Goal: Information Seeking & Learning: Learn about a topic

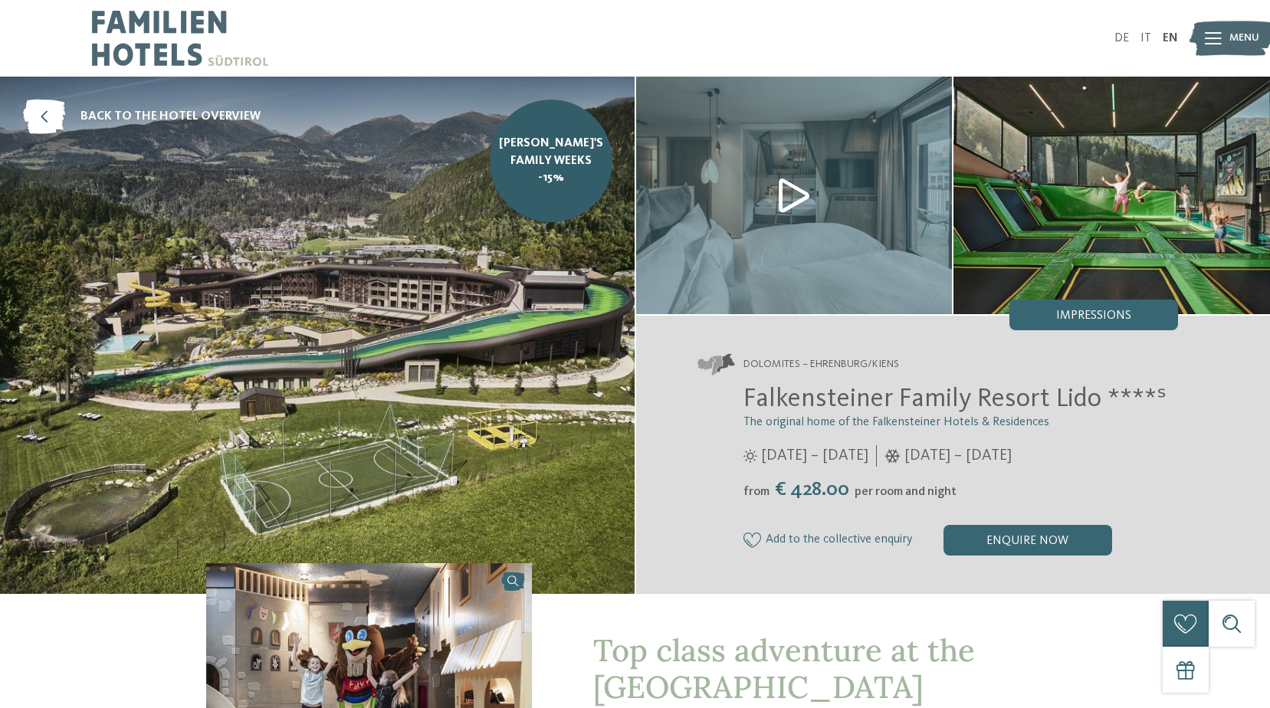
drag, startPoint x: 1150, startPoint y: 38, endPoint x: 1192, endPoint y: 70, distance: 52.4
click at [1150, 38] on link "IT" at bounding box center [1145, 38] width 11 height 12
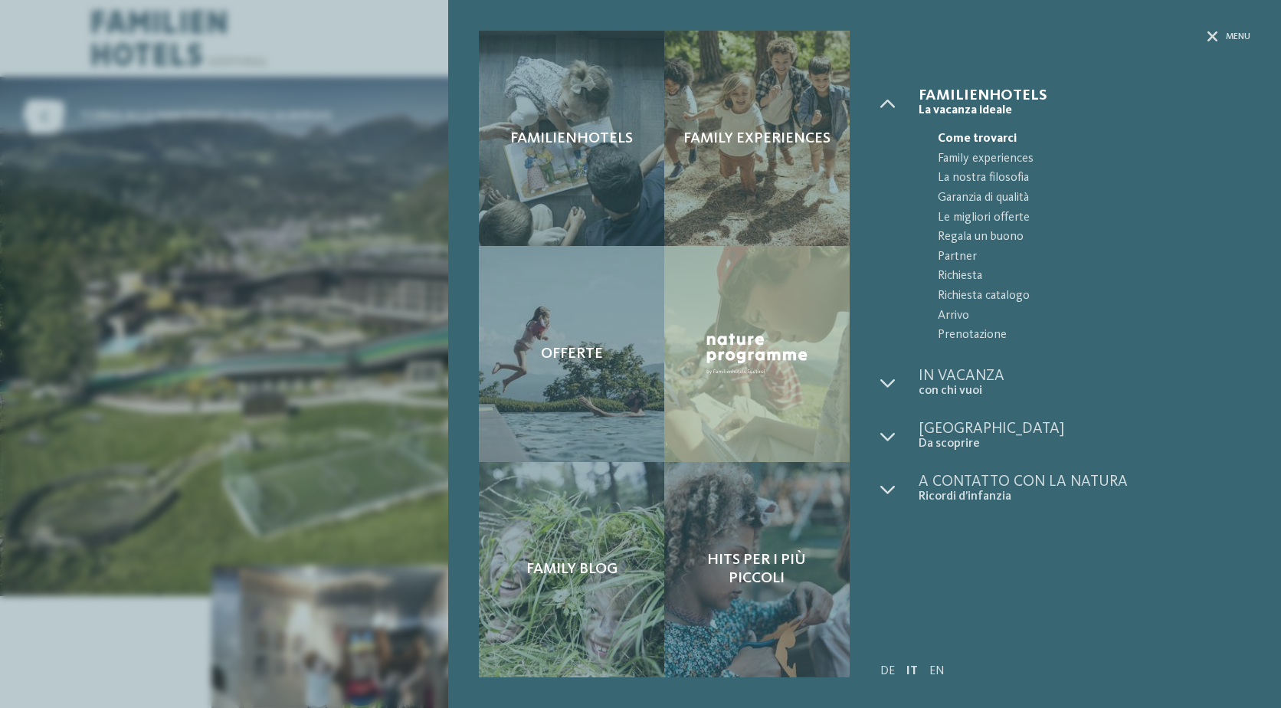
click at [157, 310] on div "Familienhotels Family experiences Offerte" at bounding box center [640, 354] width 1281 height 708
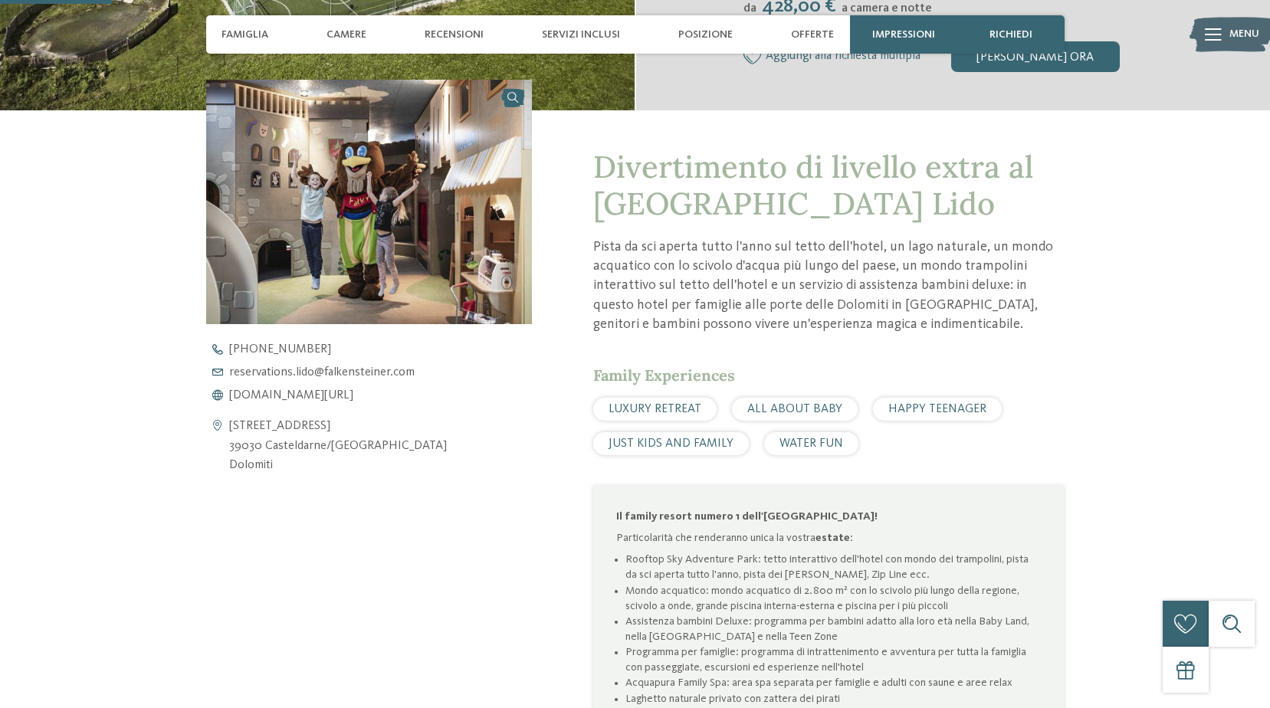
scroll to position [536, 0]
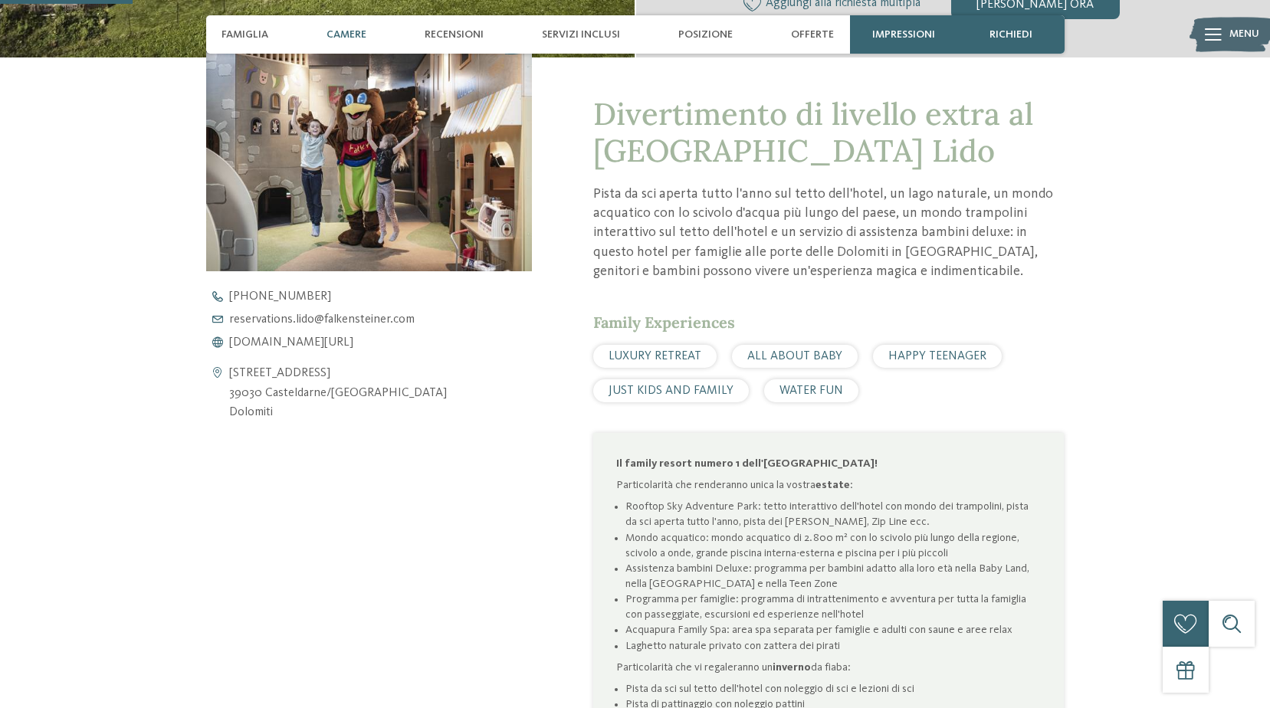
click at [350, 39] on span "Camere" at bounding box center [346, 34] width 40 height 13
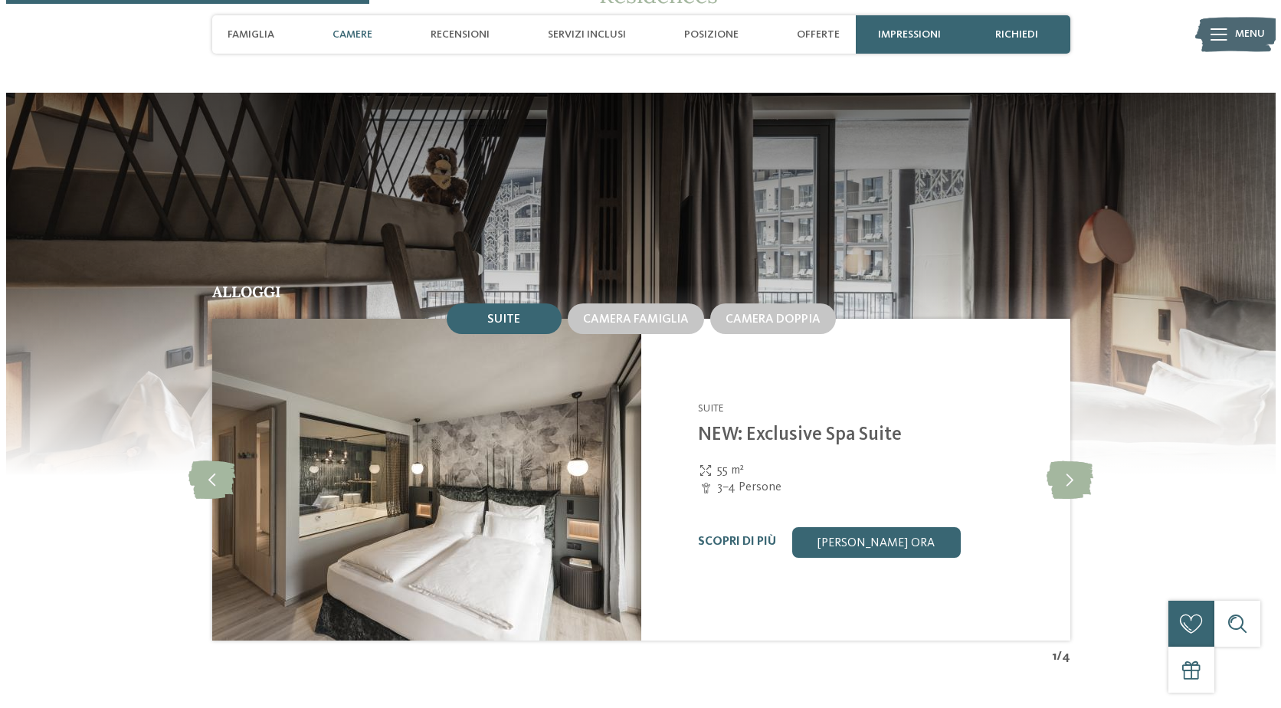
scroll to position [1470, 0]
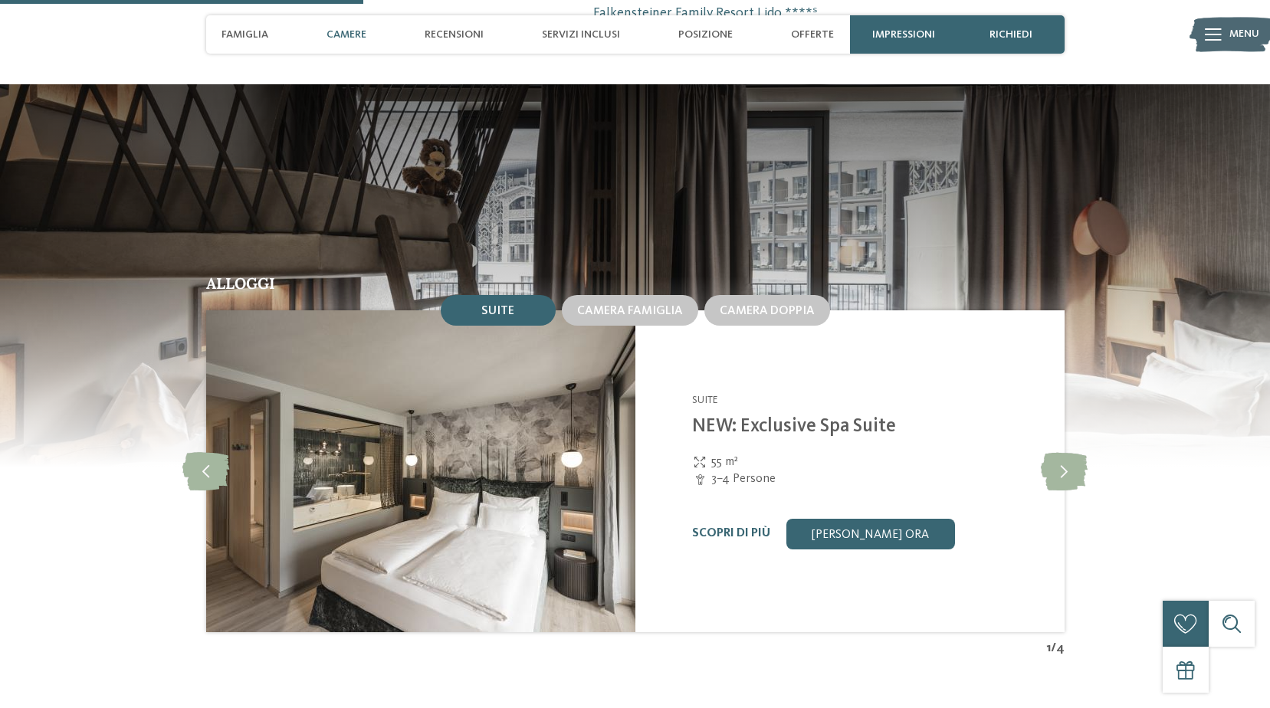
click at [740, 477] on span "3–4 Persone" at bounding box center [743, 478] width 64 height 17
click at [736, 529] on link "Scopri di più" at bounding box center [731, 533] width 78 height 12
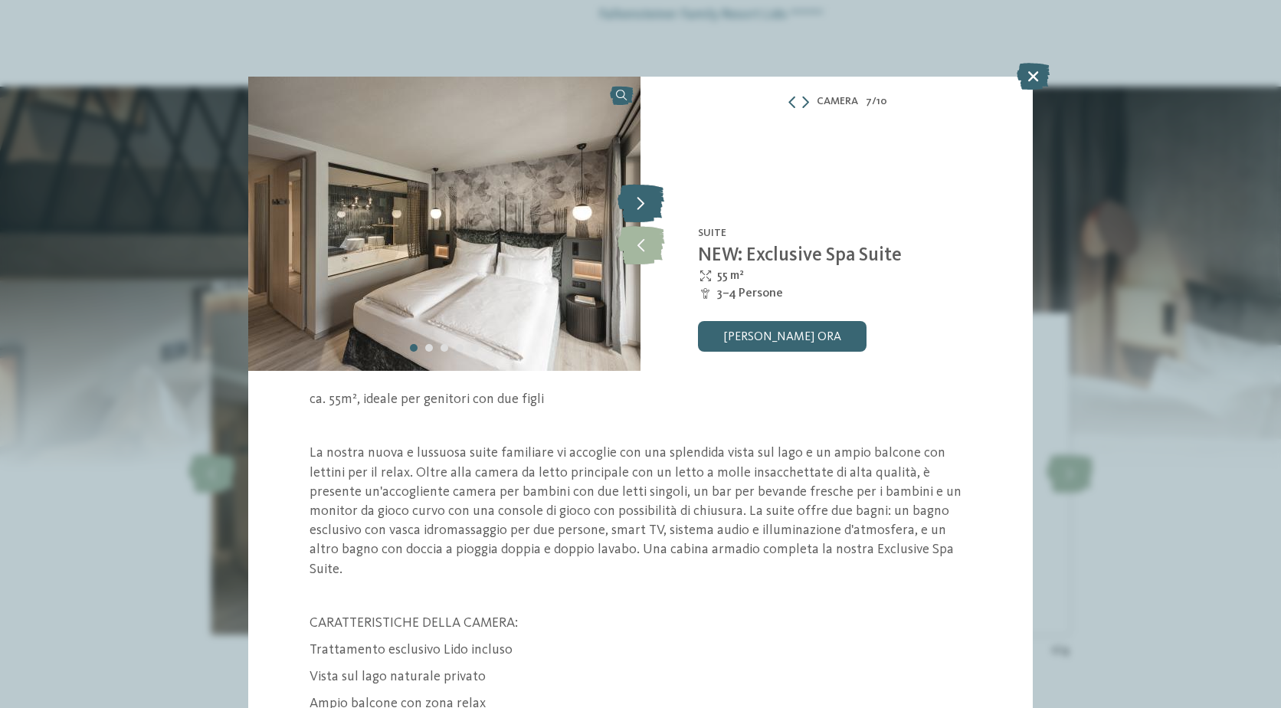
click at [633, 216] on icon at bounding box center [641, 203] width 47 height 38
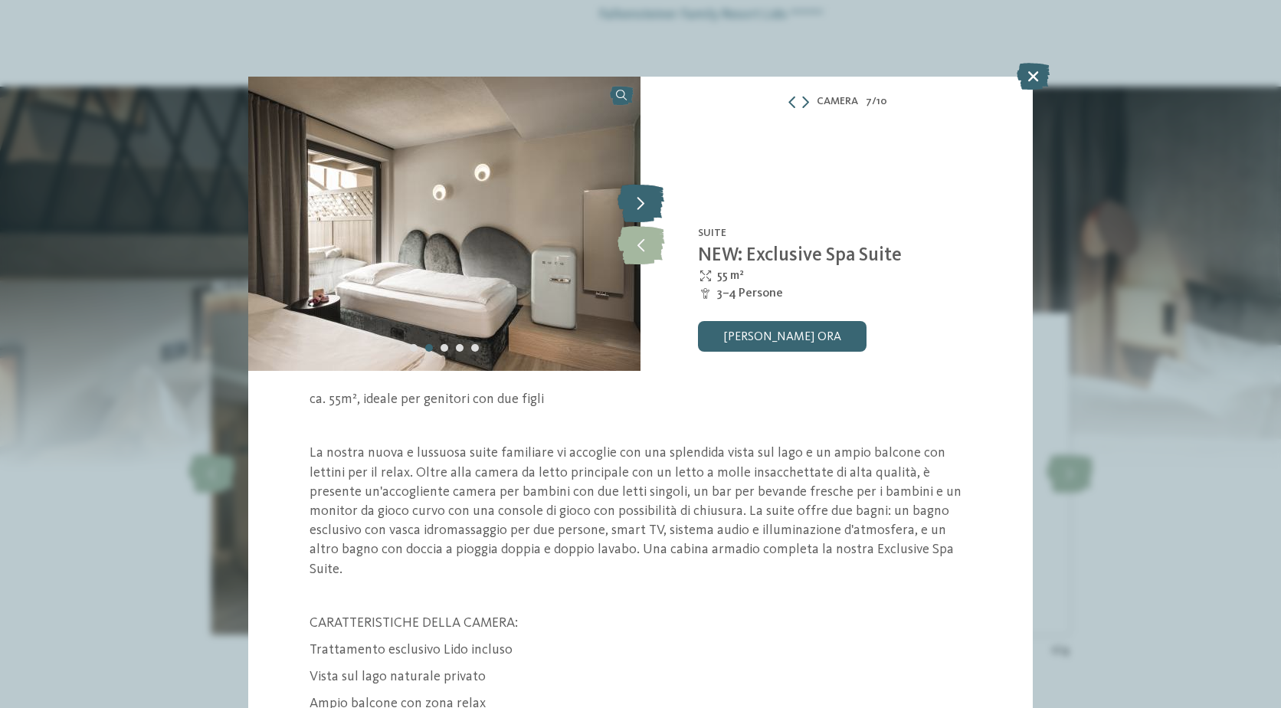
click at [635, 208] on icon at bounding box center [641, 203] width 47 height 38
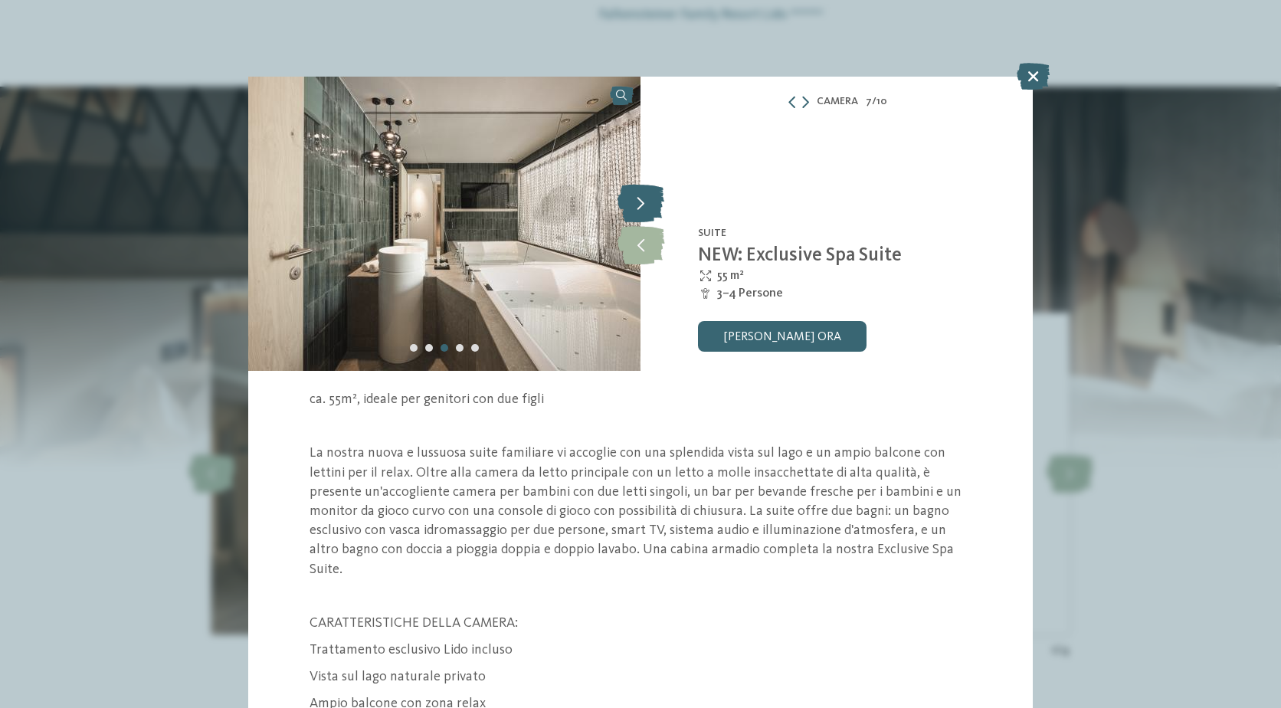
click at [635, 208] on icon at bounding box center [641, 203] width 47 height 38
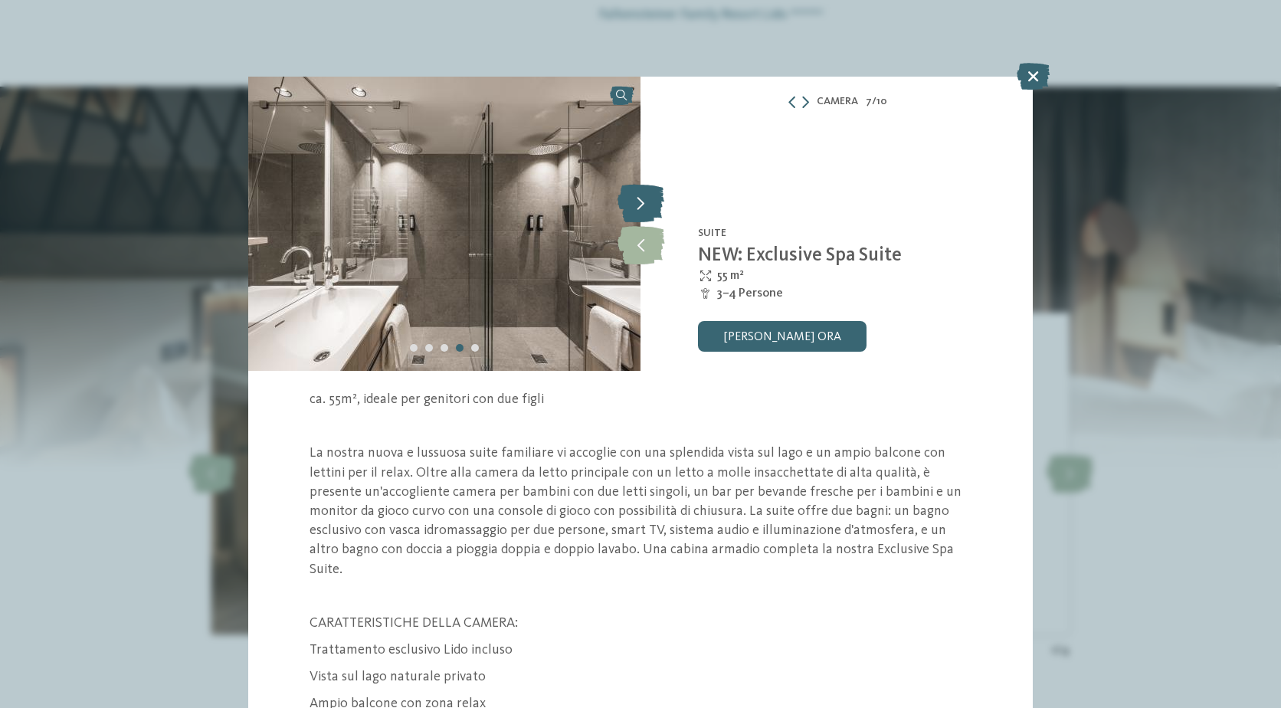
click at [635, 208] on icon at bounding box center [641, 203] width 47 height 38
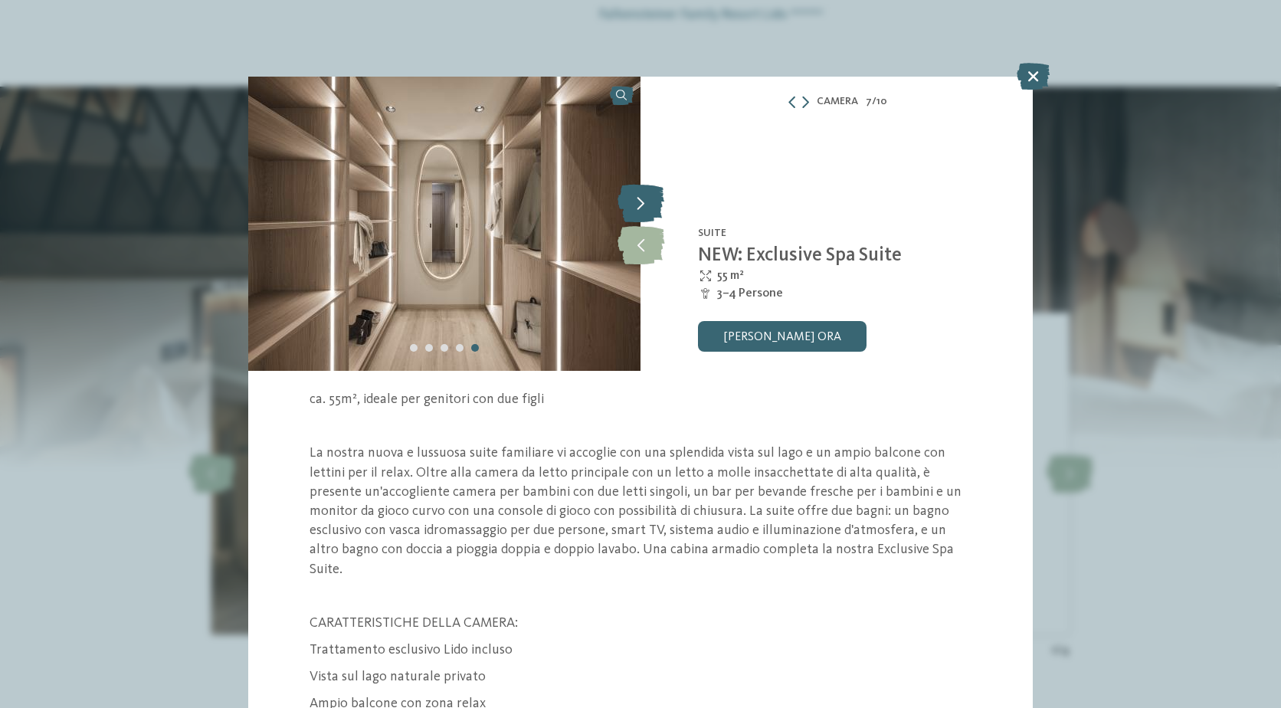
click at [635, 208] on icon at bounding box center [641, 203] width 47 height 38
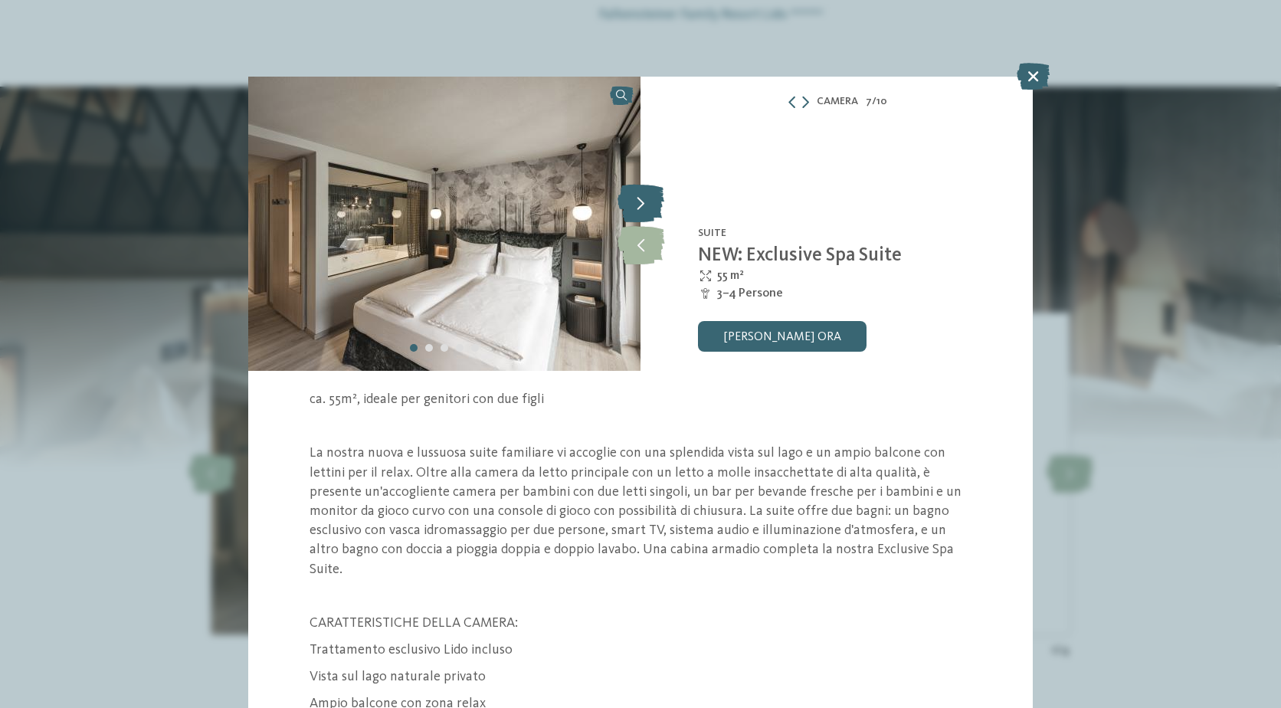
click at [635, 208] on icon at bounding box center [641, 203] width 47 height 38
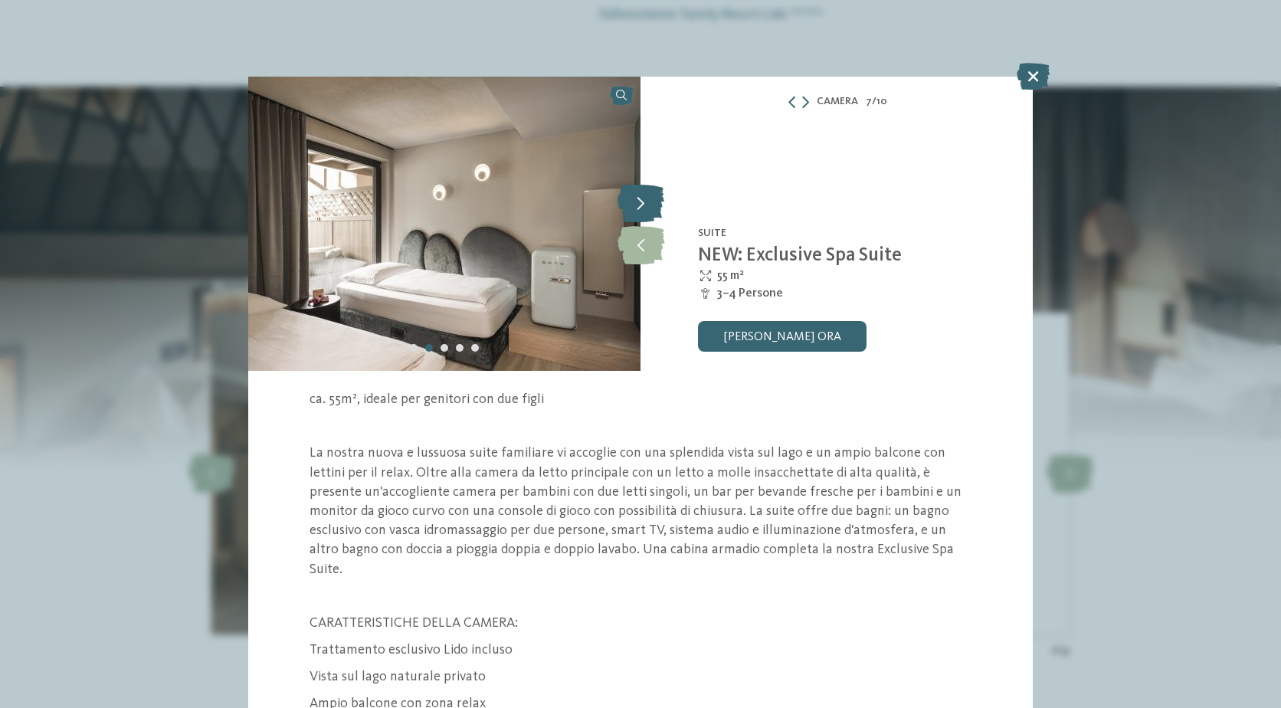
click at [635, 208] on icon at bounding box center [641, 203] width 47 height 38
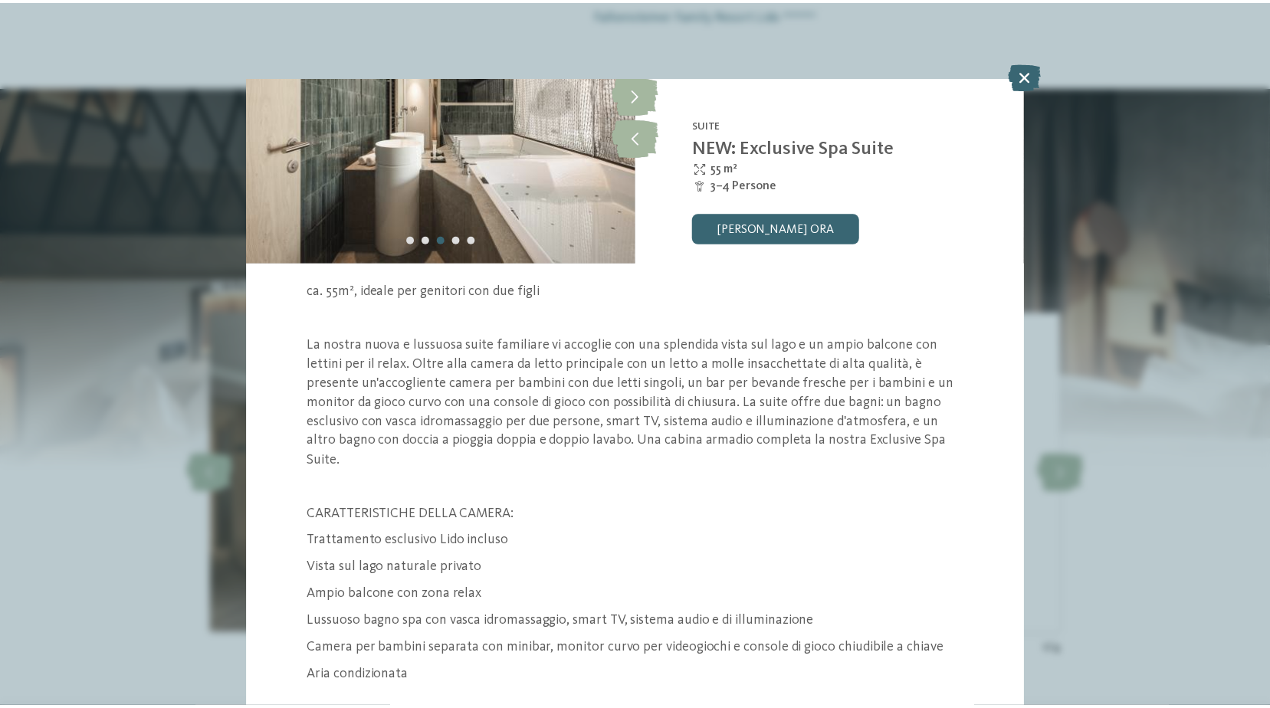
scroll to position [122, 0]
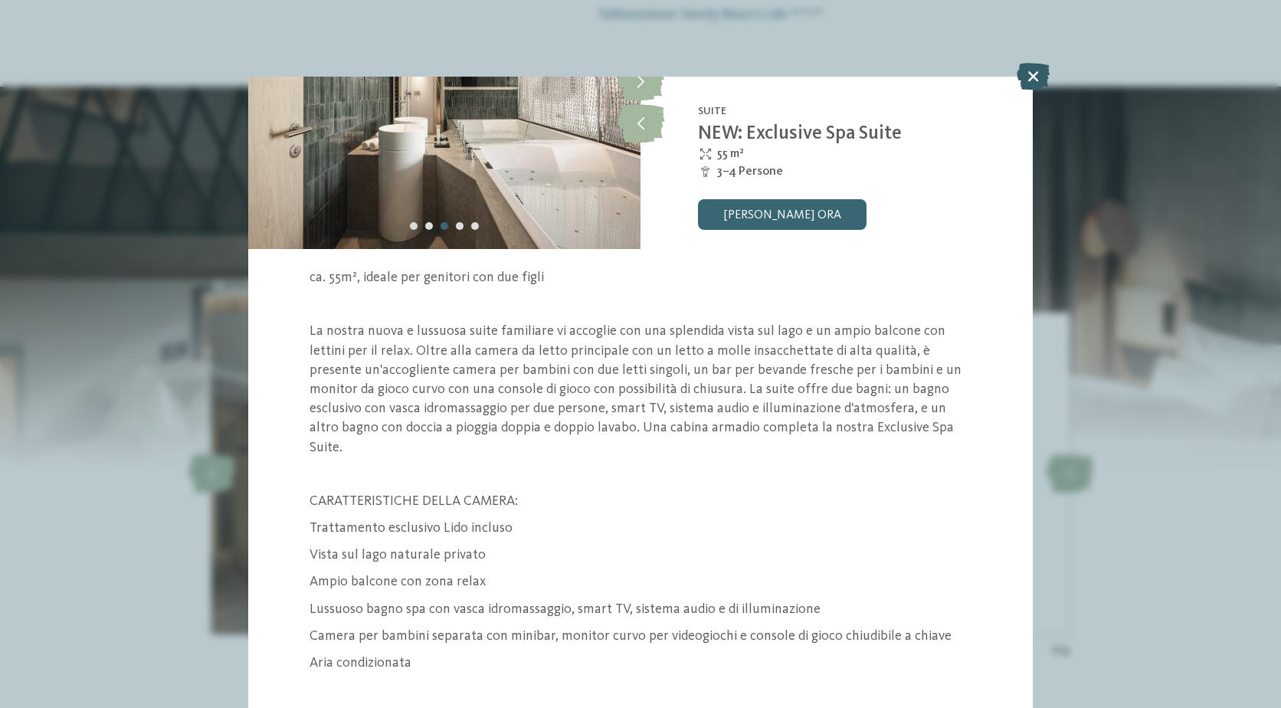
click at [1026, 82] on icon at bounding box center [1033, 76] width 33 height 27
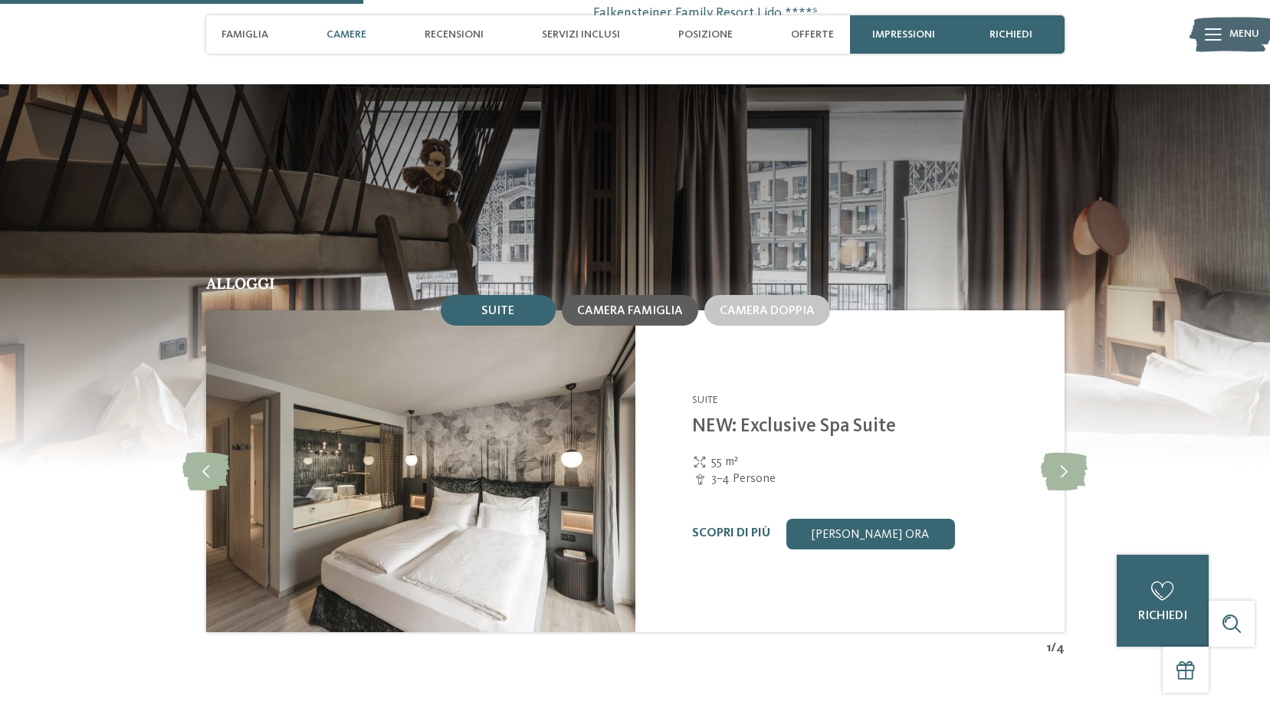
click at [676, 310] on span "Camera famiglia" at bounding box center [630, 311] width 106 height 12
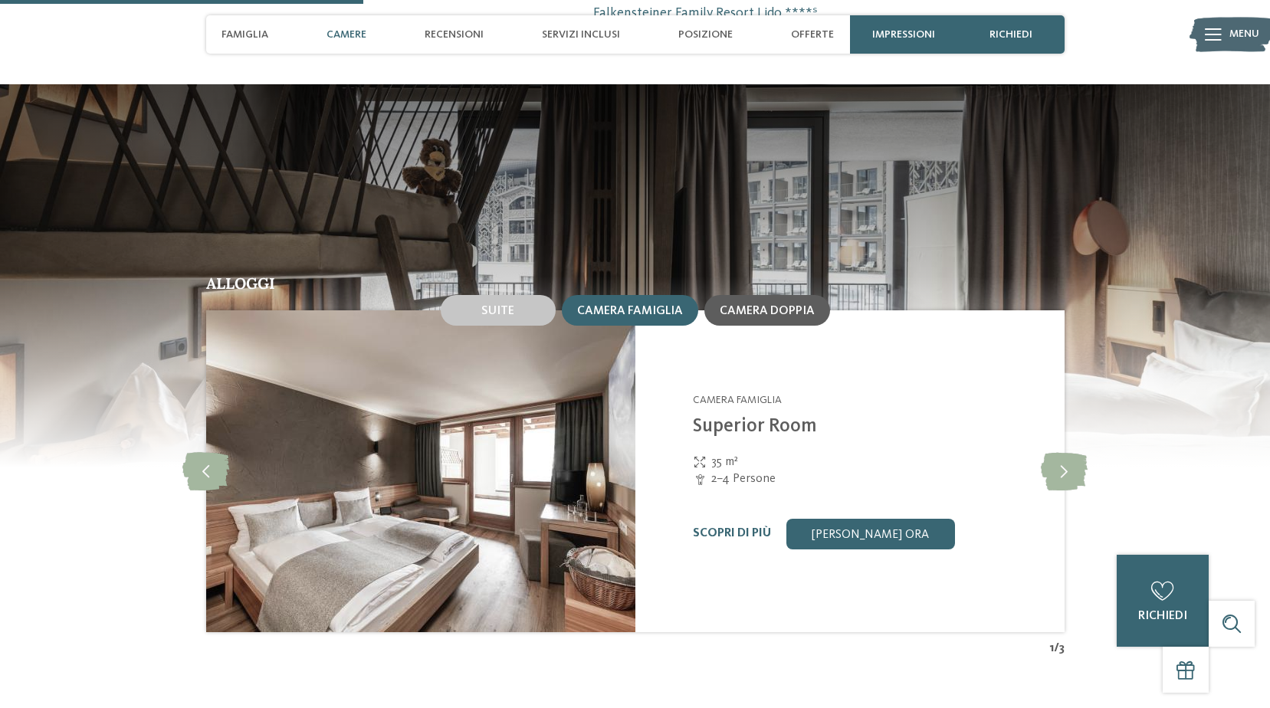
click at [764, 313] on span "Camera doppia" at bounding box center [767, 311] width 95 height 12
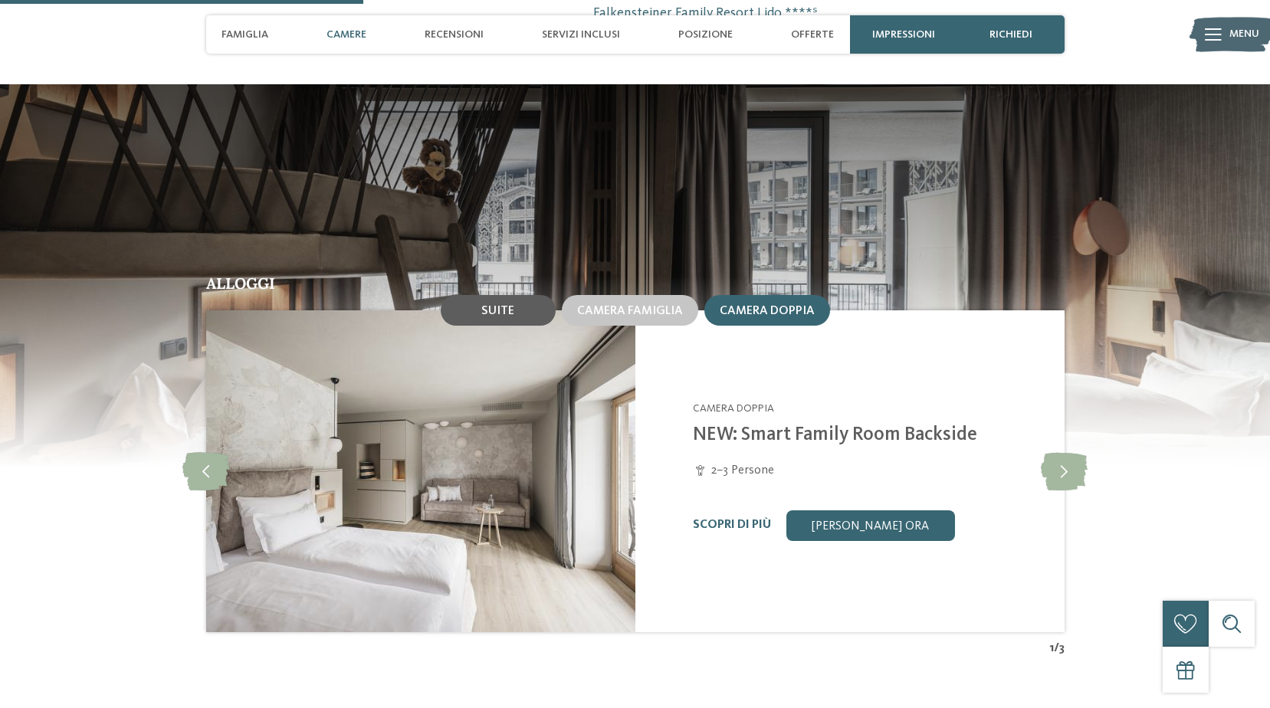
click at [492, 313] on span "Suite" at bounding box center [497, 311] width 33 height 12
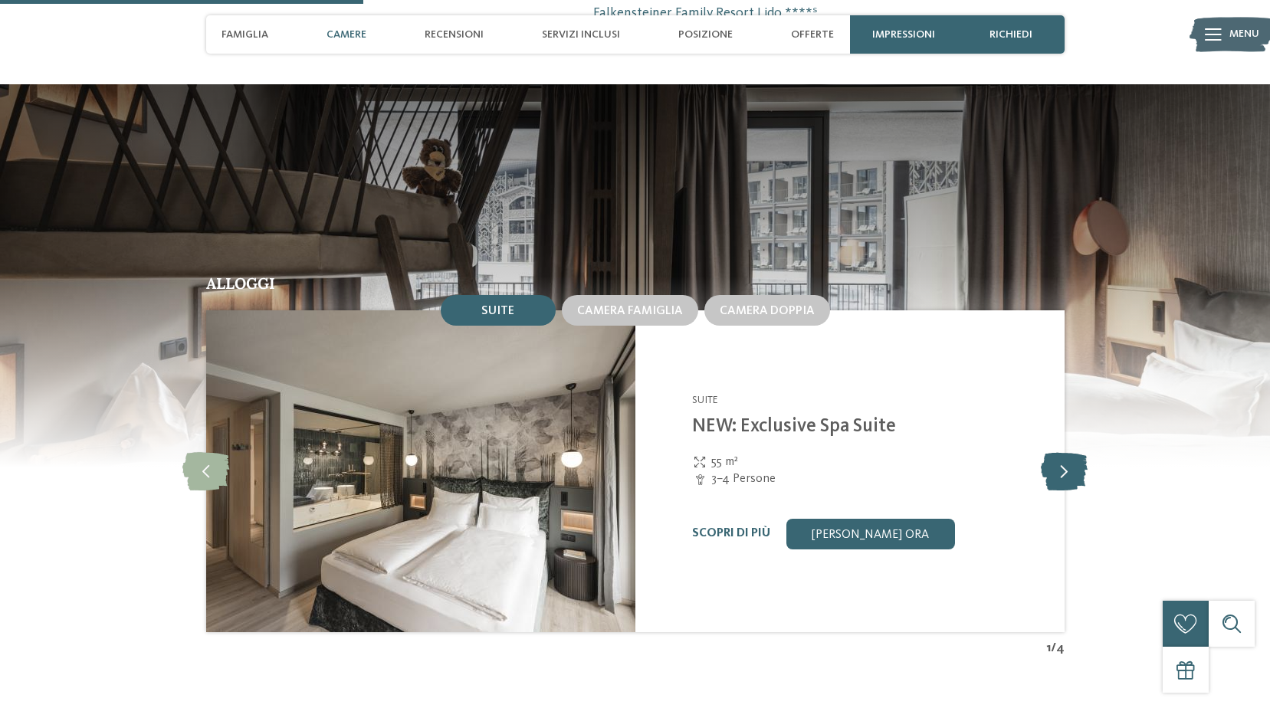
click at [1070, 476] on icon at bounding box center [1064, 471] width 47 height 38
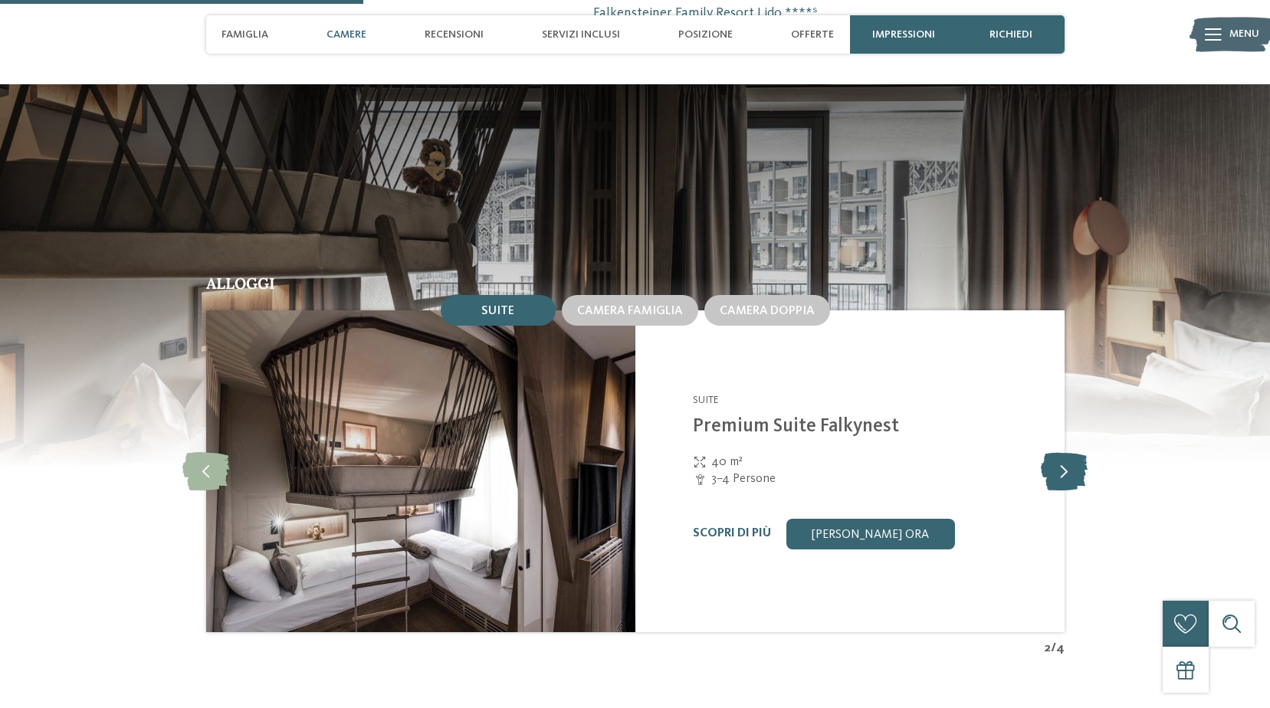
click at [1070, 476] on icon at bounding box center [1064, 471] width 47 height 38
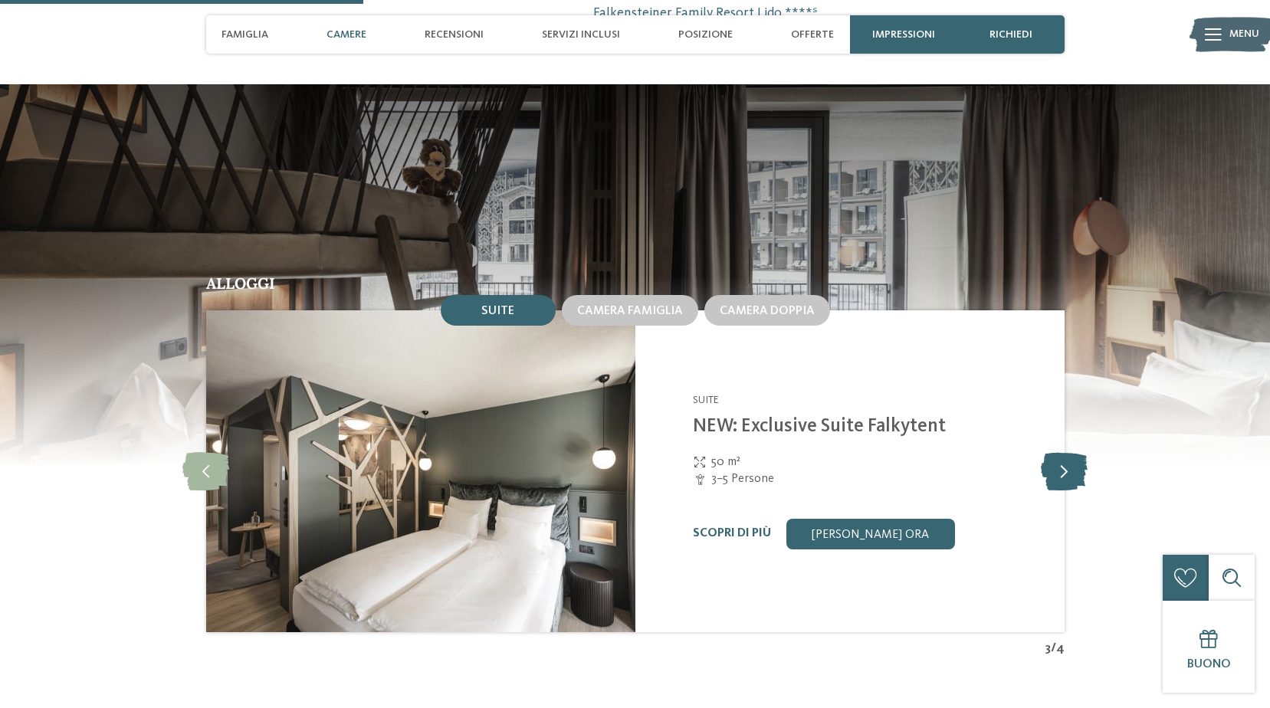
click at [1070, 476] on icon at bounding box center [1064, 471] width 47 height 38
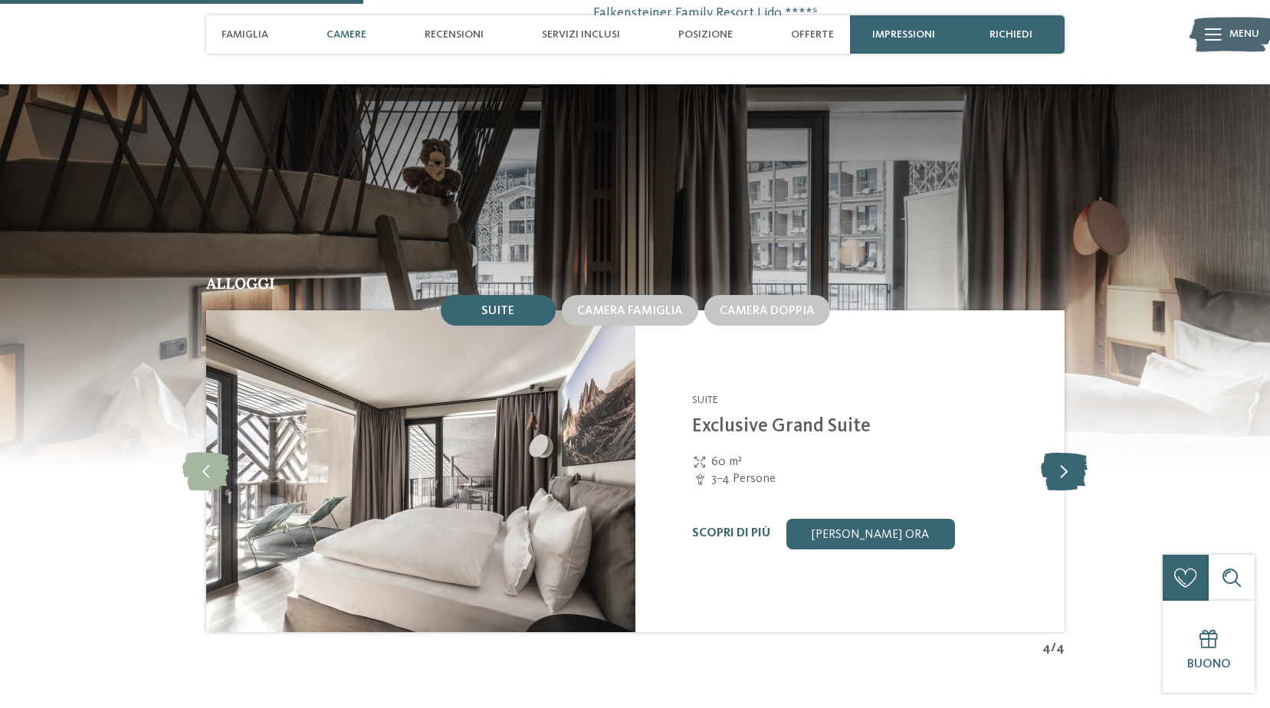
click at [1070, 476] on icon at bounding box center [1064, 471] width 47 height 38
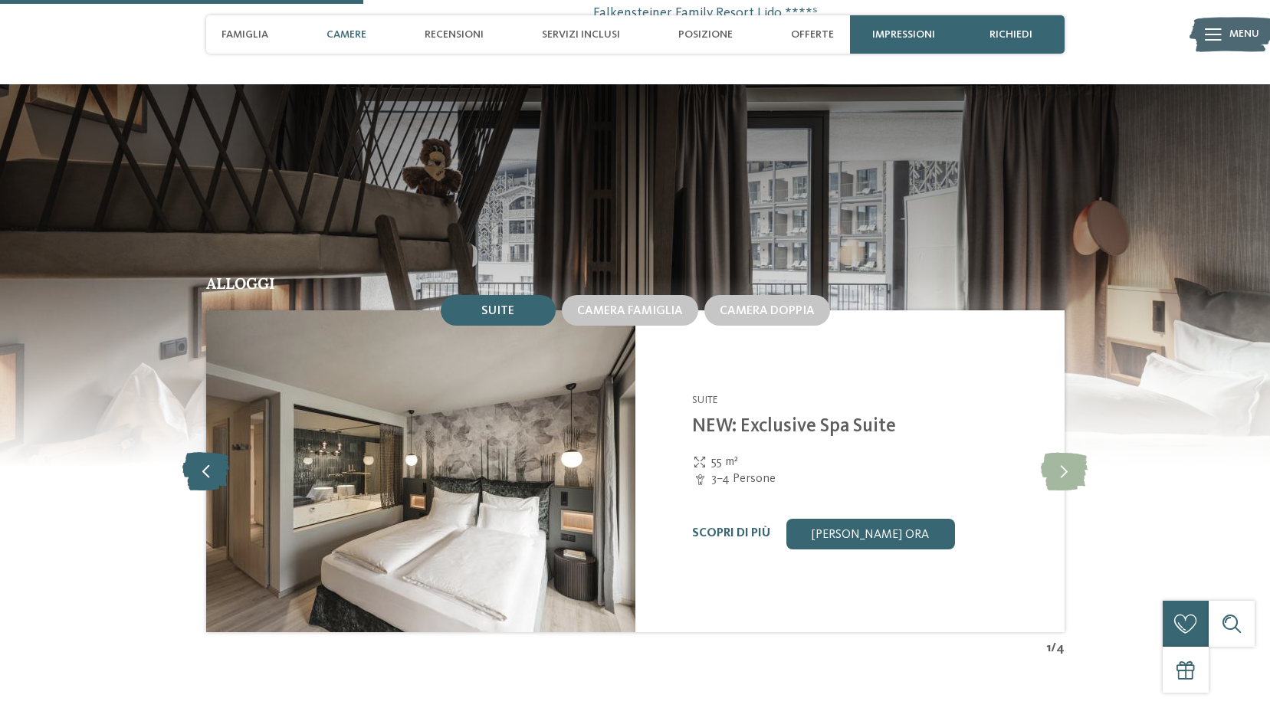
click at [196, 474] on icon at bounding box center [205, 471] width 47 height 38
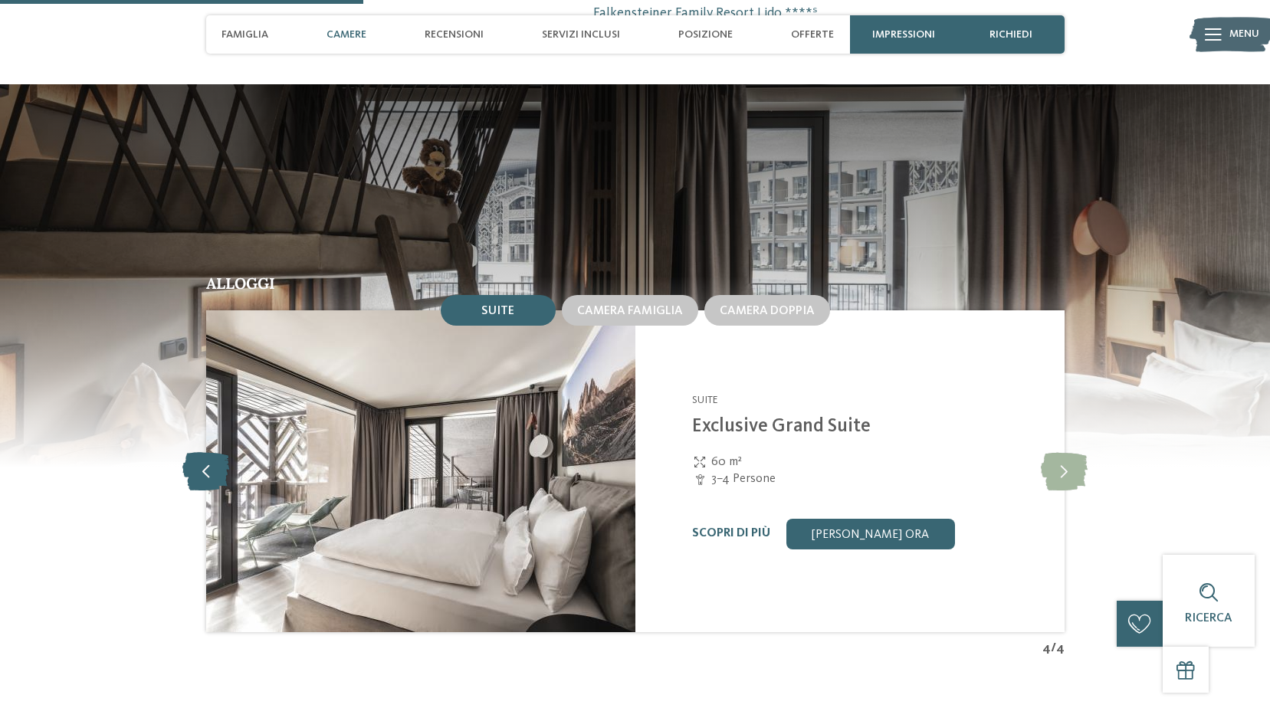
click at [205, 479] on icon at bounding box center [205, 471] width 47 height 38
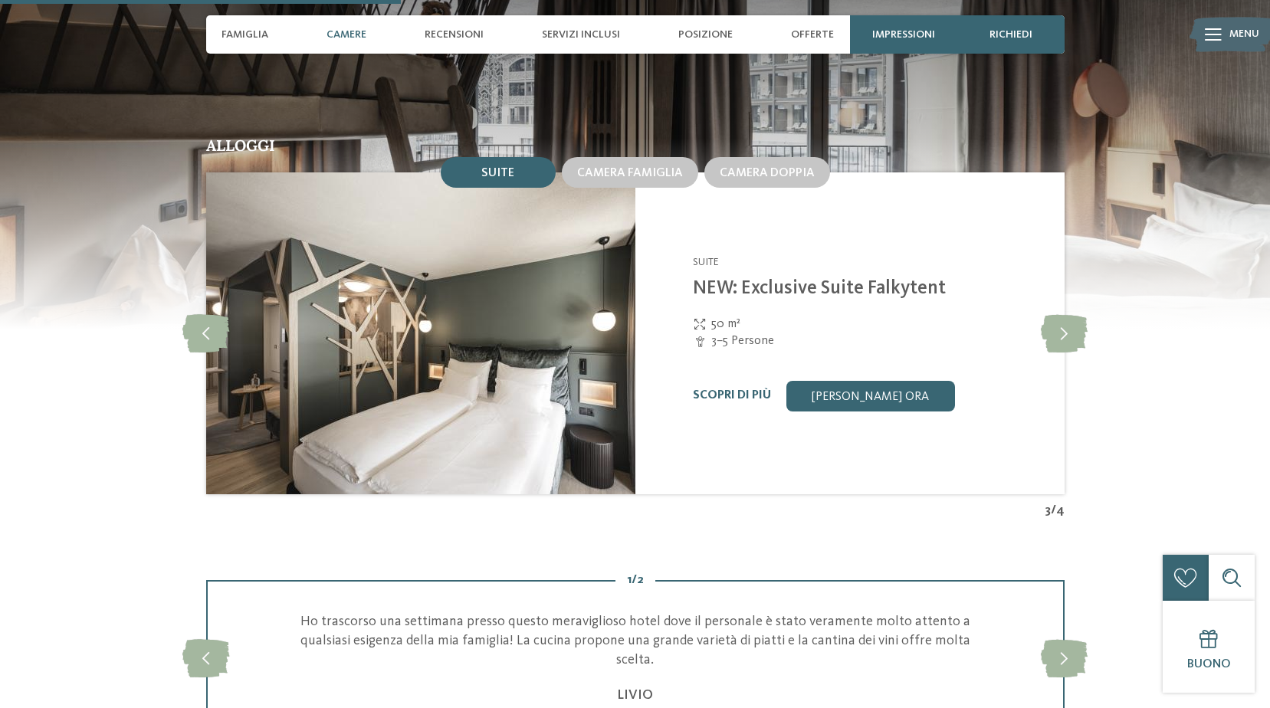
scroll to position [1623, 0]
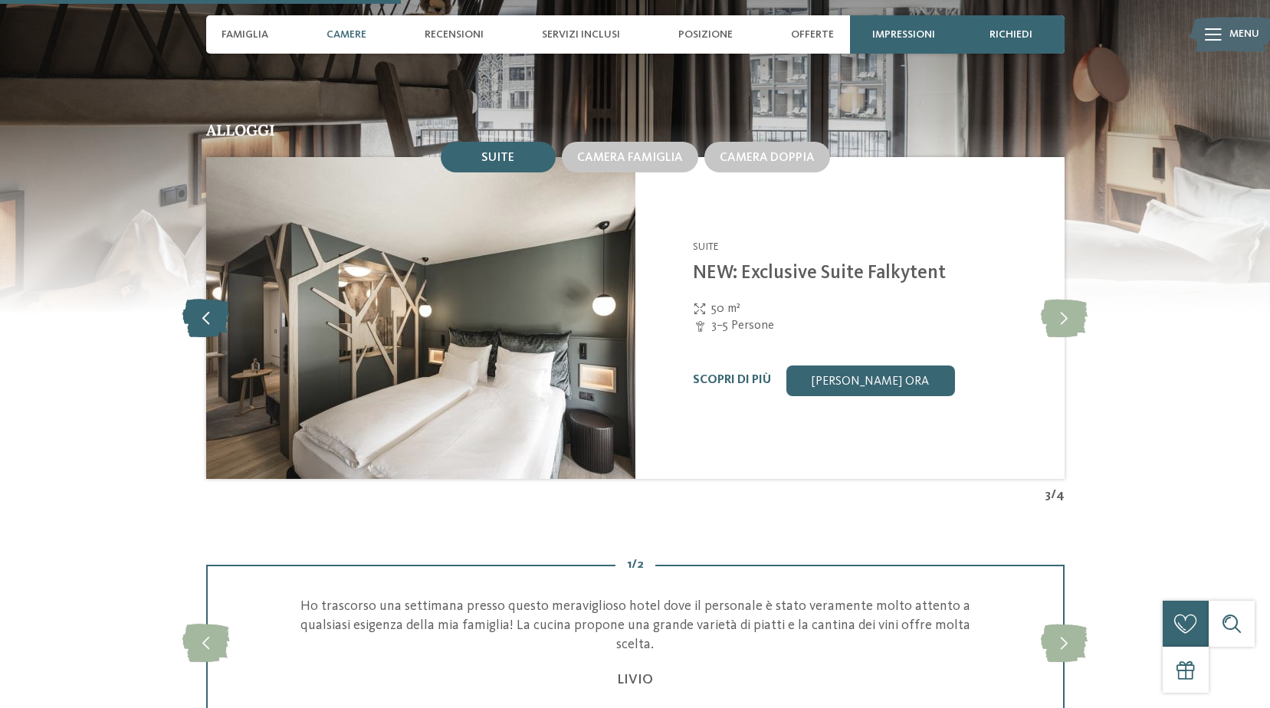
click at [189, 318] on icon at bounding box center [205, 318] width 47 height 38
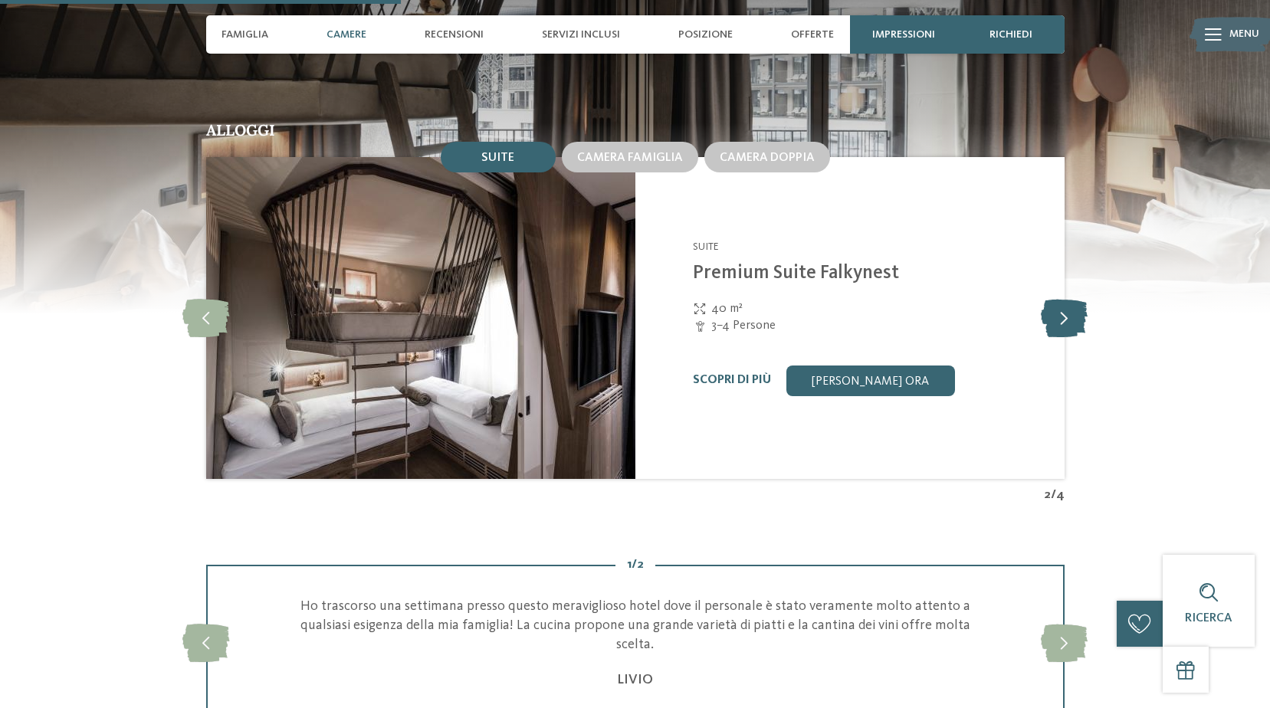
click at [1080, 320] on icon at bounding box center [1064, 318] width 47 height 38
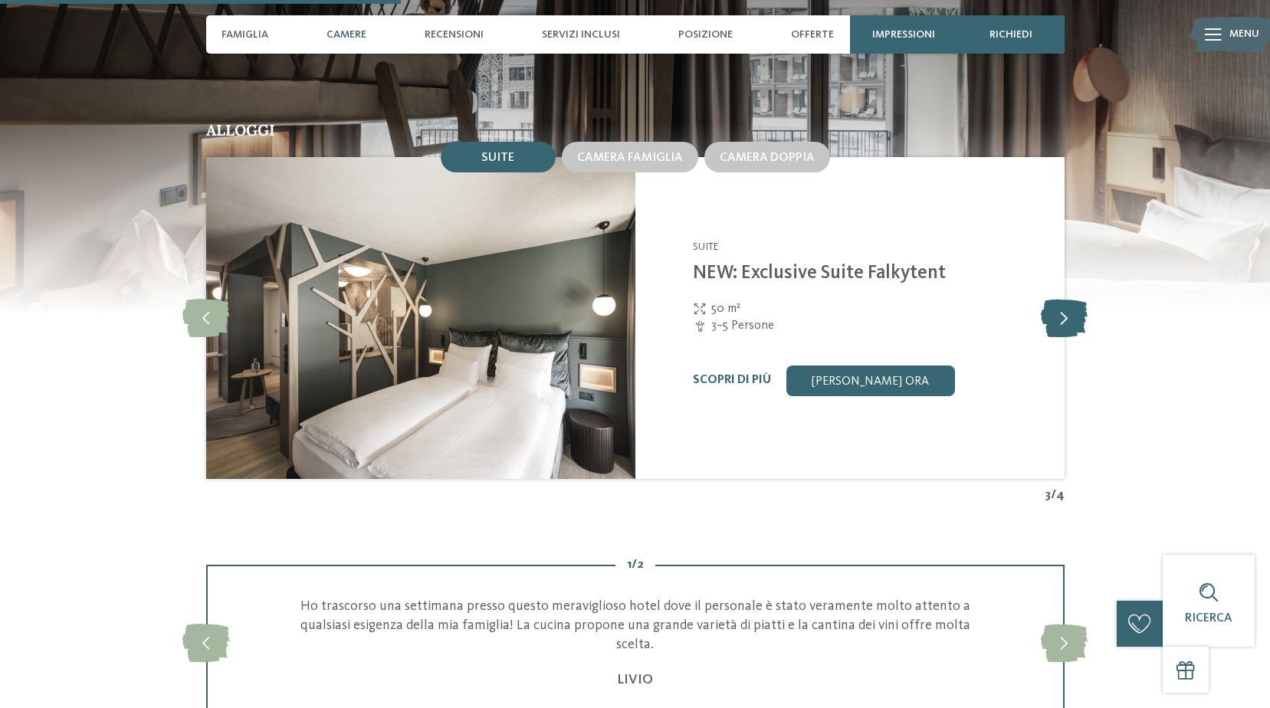
click at [1080, 320] on icon at bounding box center [1064, 318] width 47 height 38
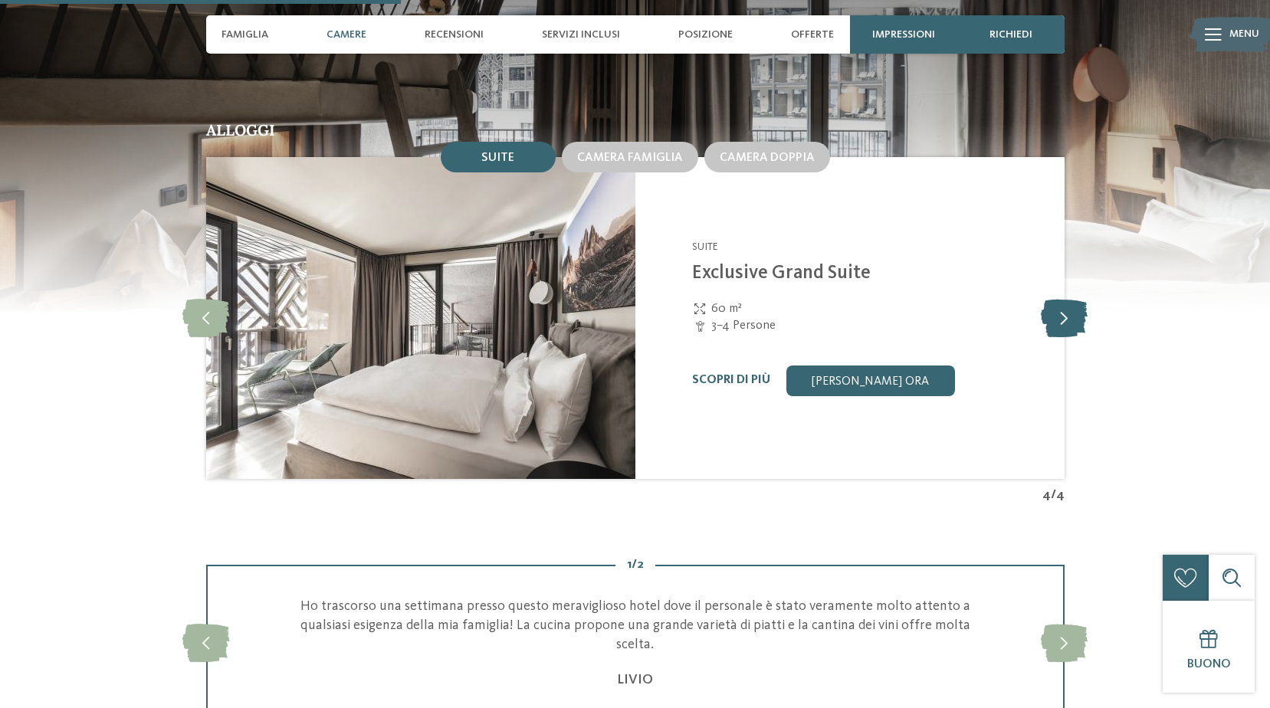
click at [1055, 326] on icon at bounding box center [1064, 318] width 47 height 38
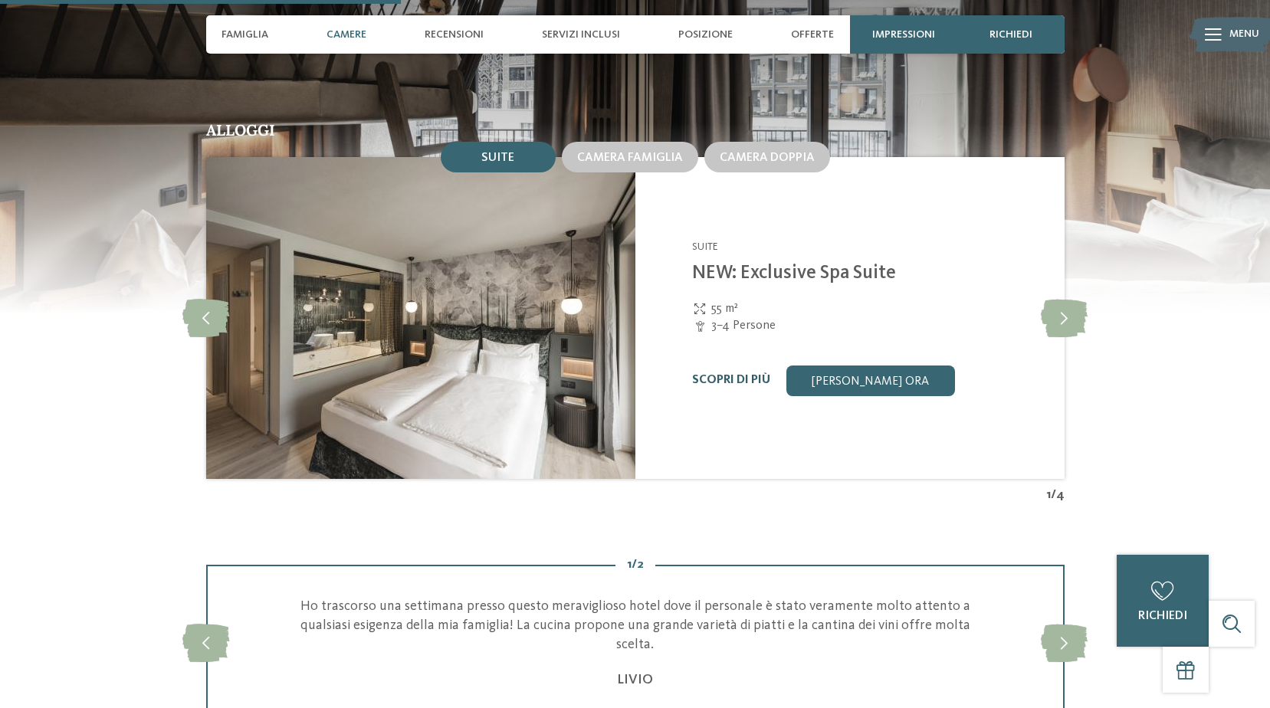
click at [704, 375] on link "Scopri di più" at bounding box center [731, 380] width 78 height 12
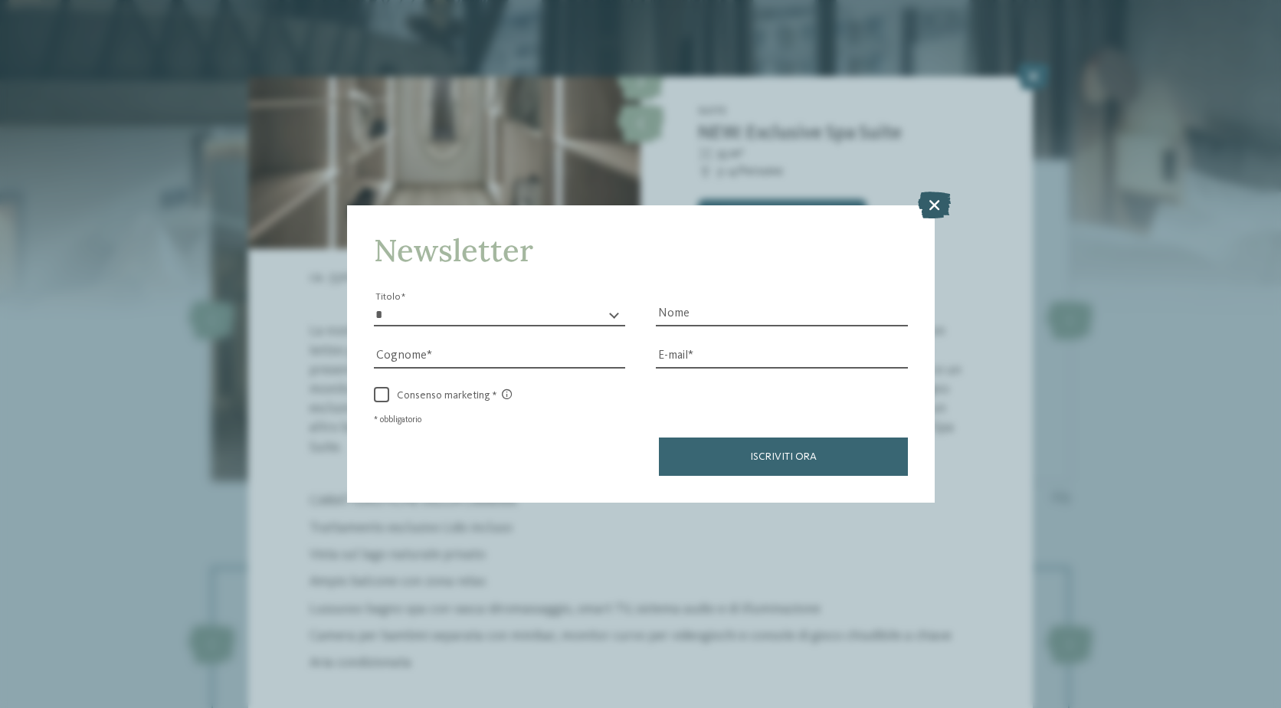
click at [930, 202] on icon at bounding box center [934, 204] width 33 height 27
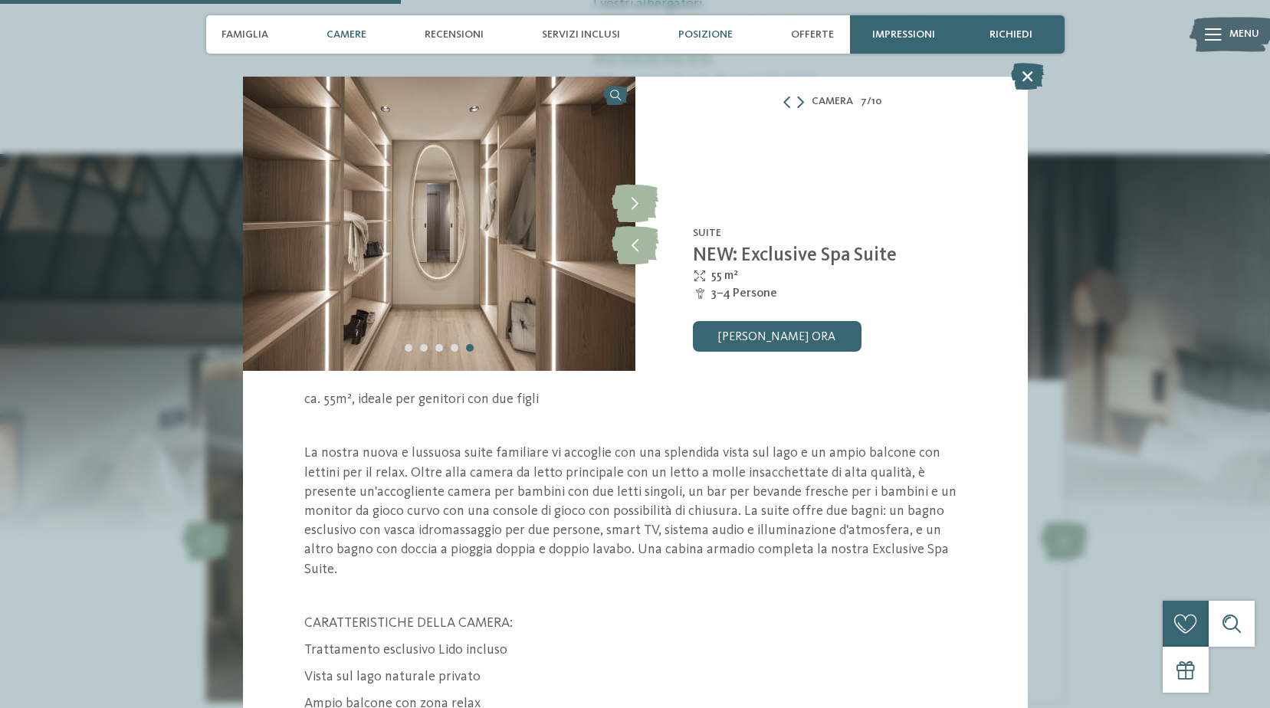
scroll to position [1240, 0]
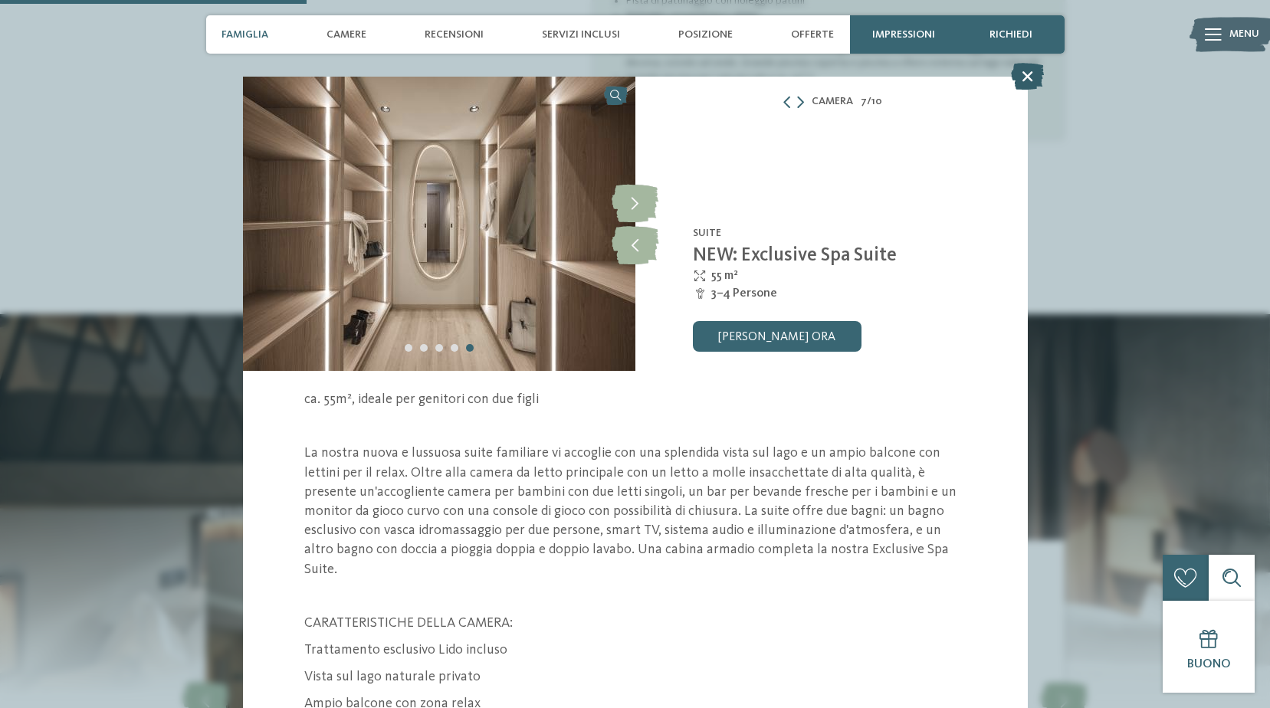
click at [1025, 73] on icon at bounding box center [1027, 76] width 33 height 27
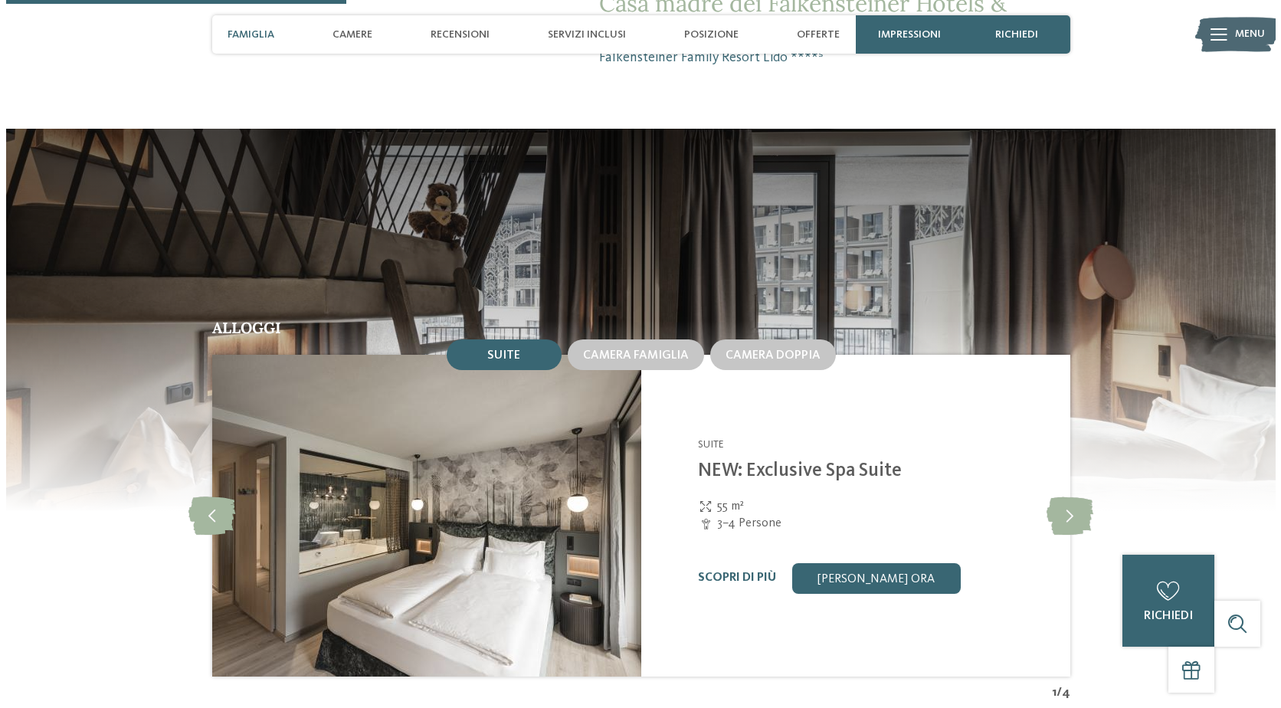
scroll to position [1470, 0]
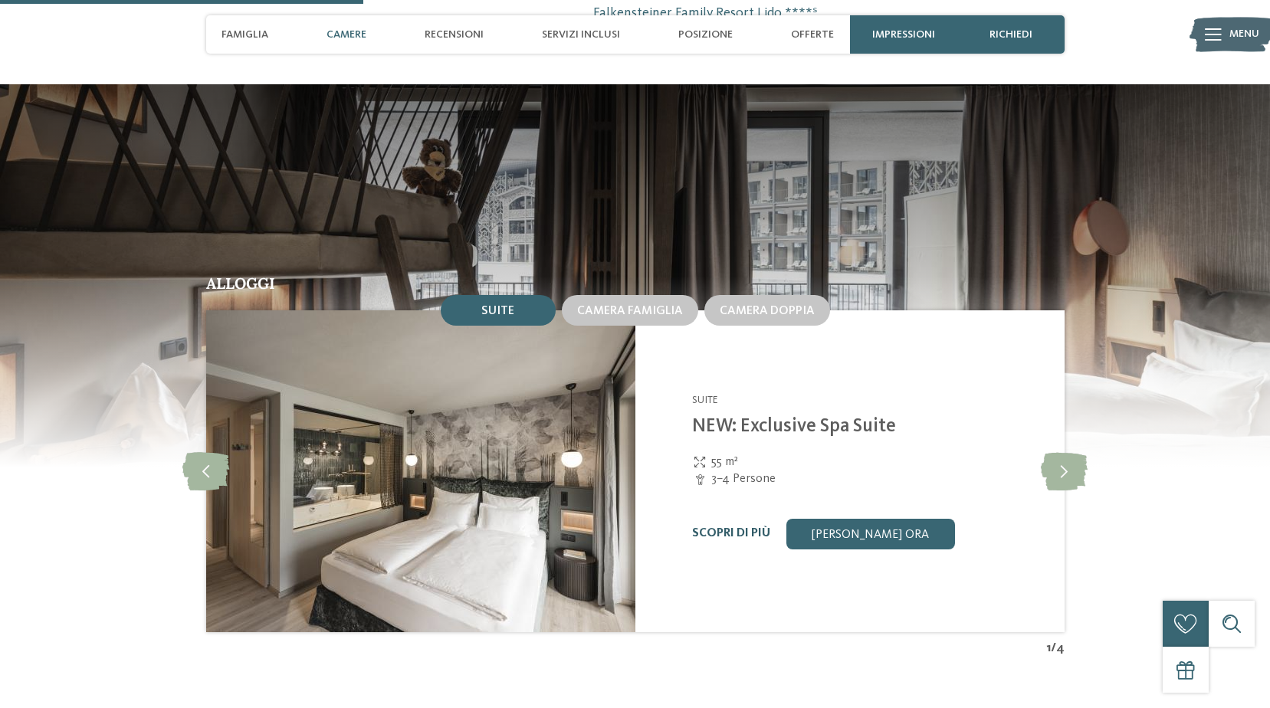
click at [734, 534] on link "Scopri di più" at bounding box center [731, 533] width 78 height 12
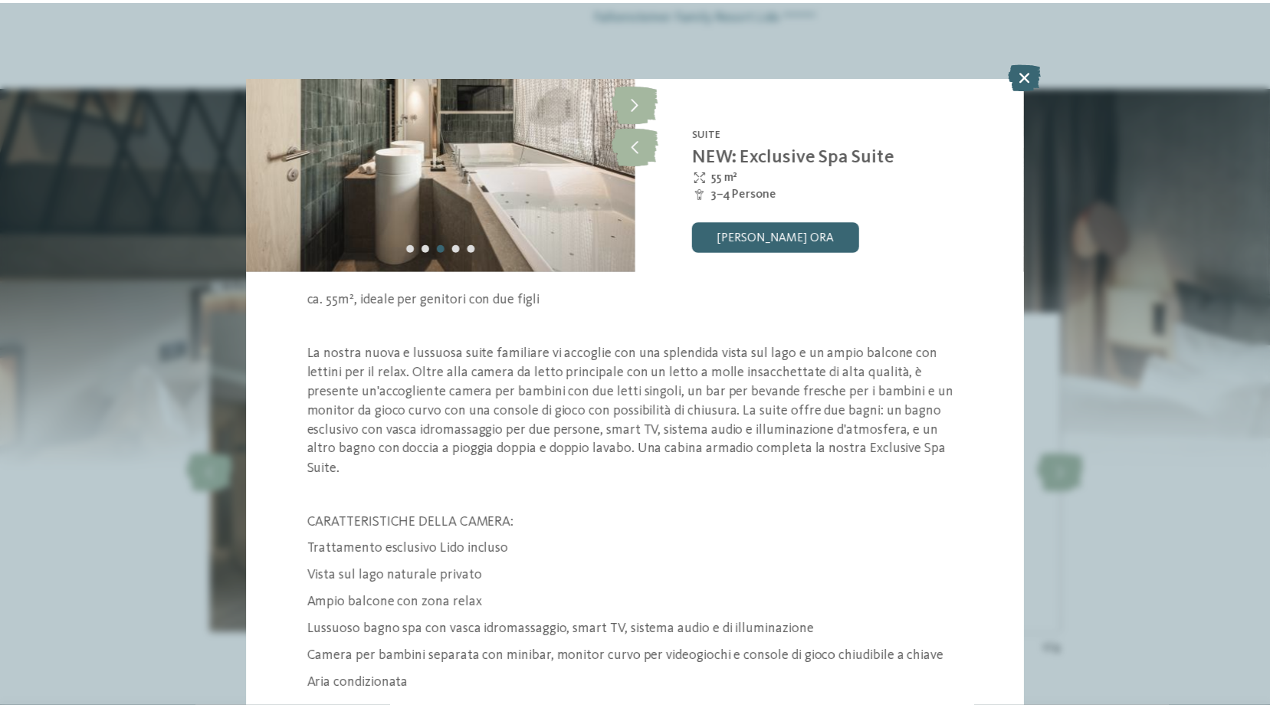
scroll to position [122, 0]
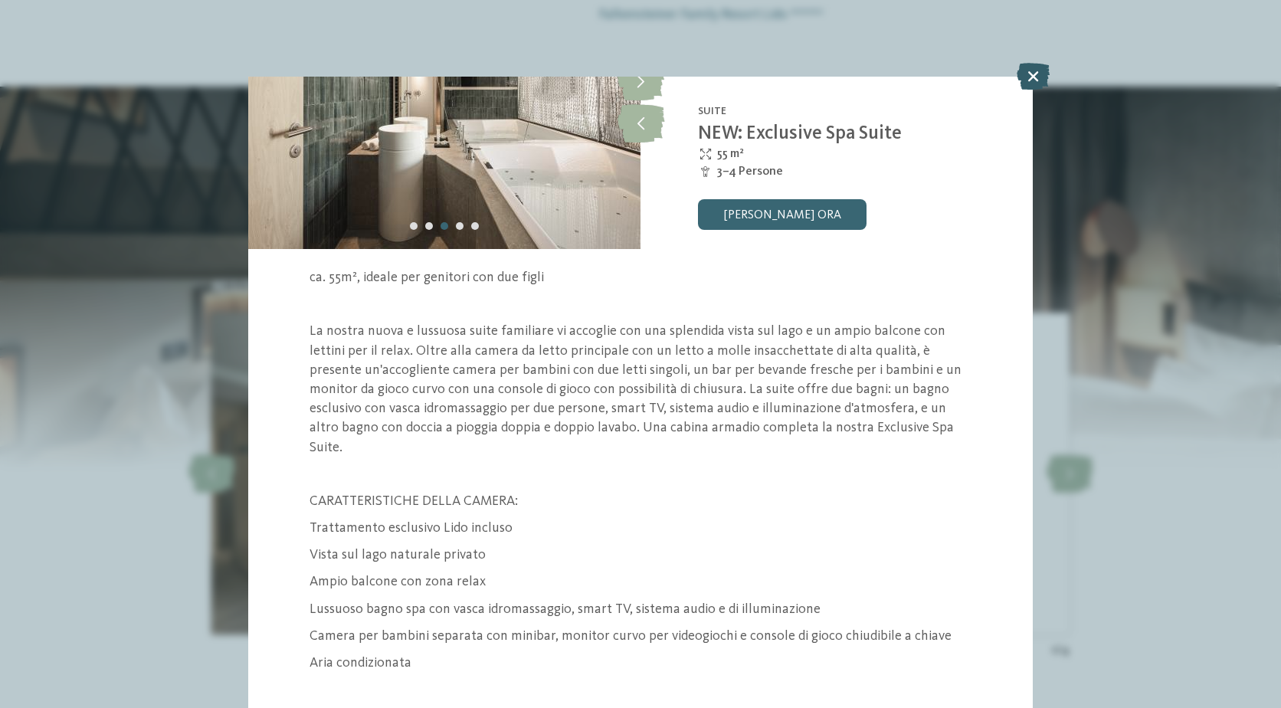
click at [1029, 77] on icon at bounding box center [1033, 76] width 33 height 27
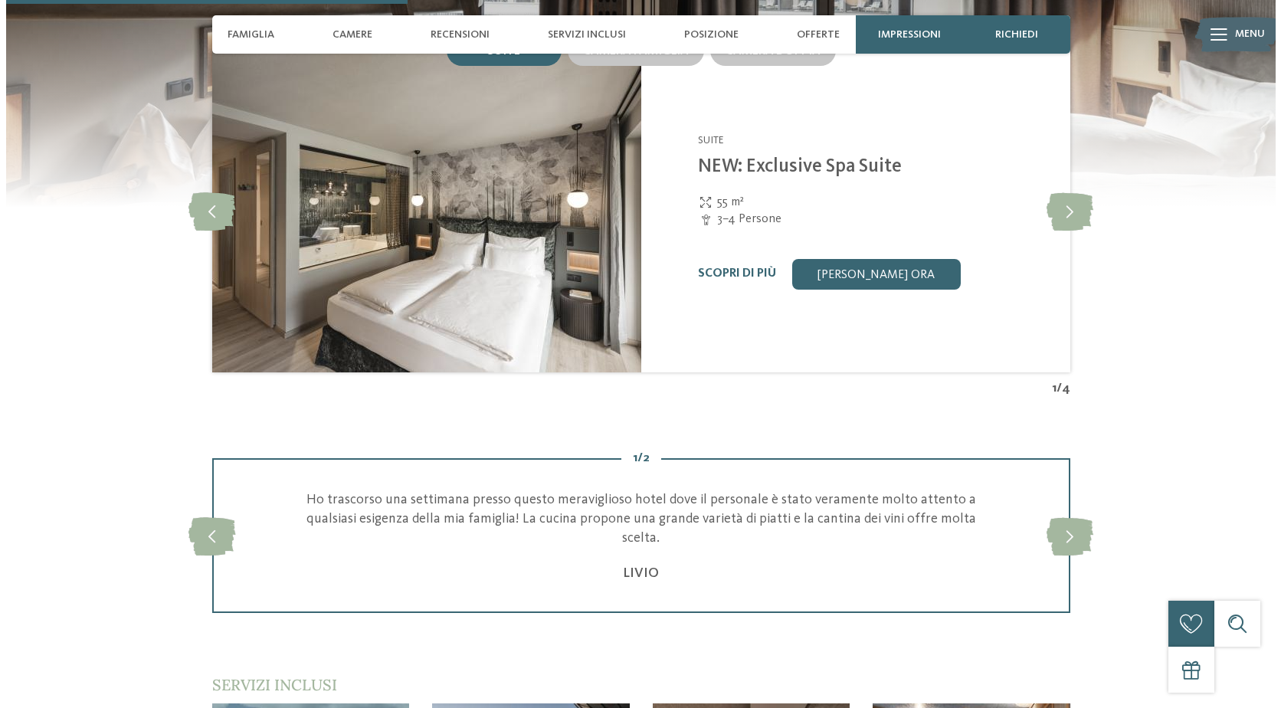
scroll to position [1776, 0]
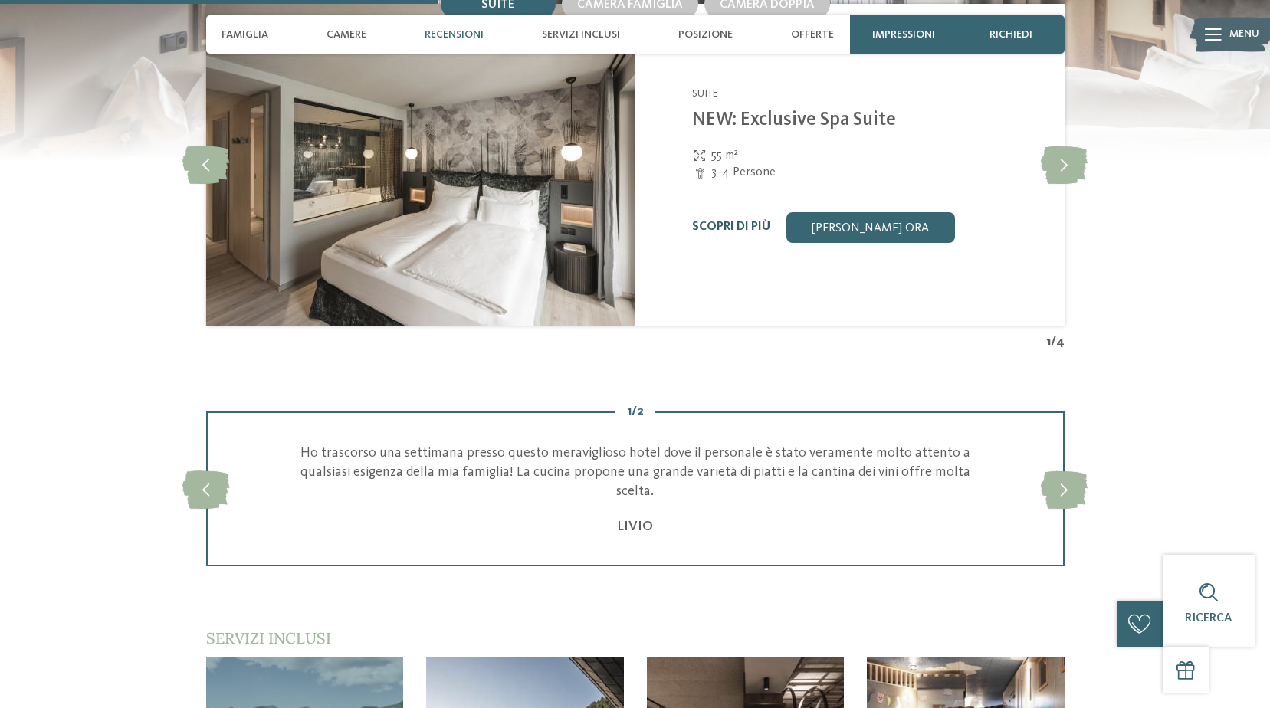
click at [740, 225] on link "Scopri di più" at bounding box center [731, 227] width 78 height 12
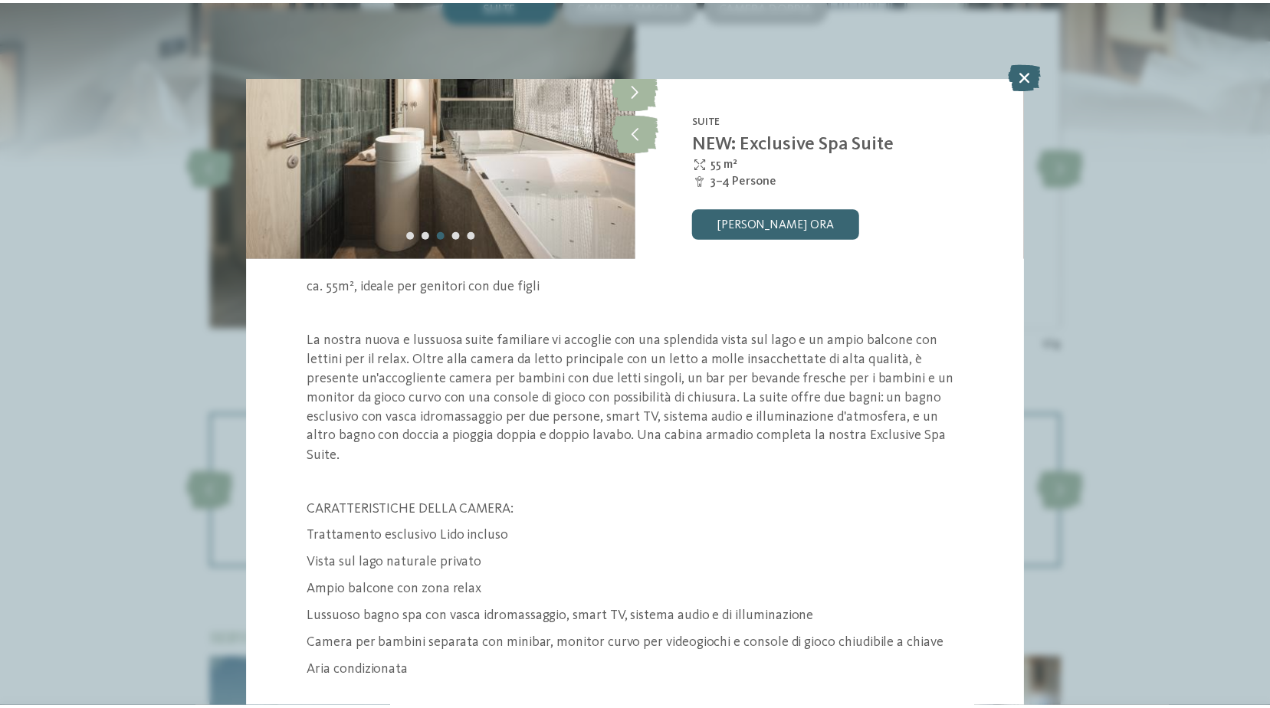
scroll to position [122, 0]
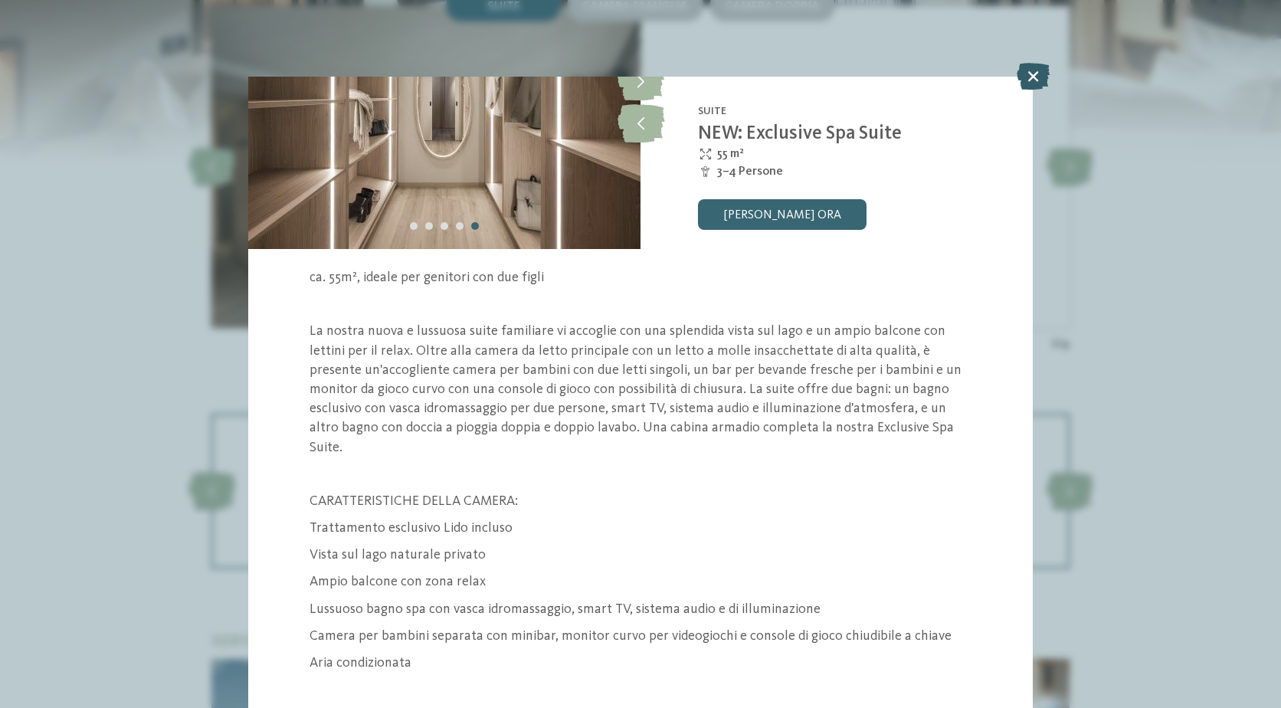
click at [1023, 78] on icon at bounding box center [1033, 76] width 33 height 27
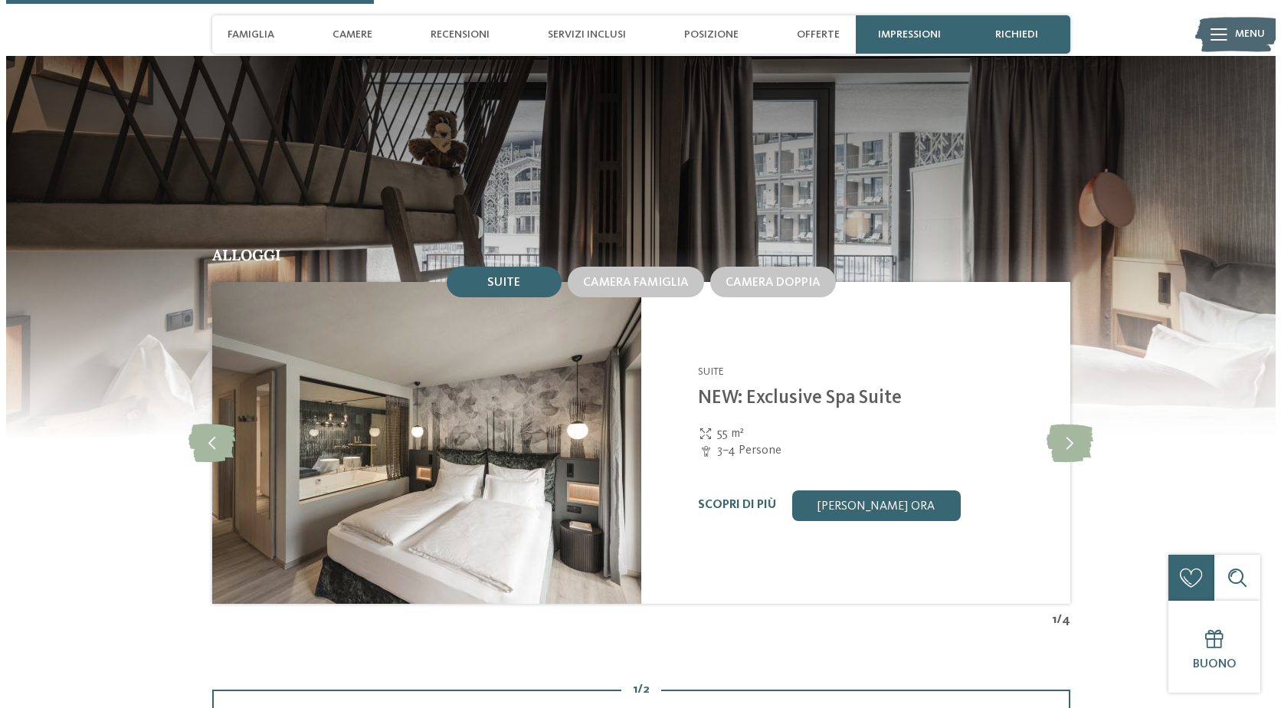
scroll to position [1499, 0]
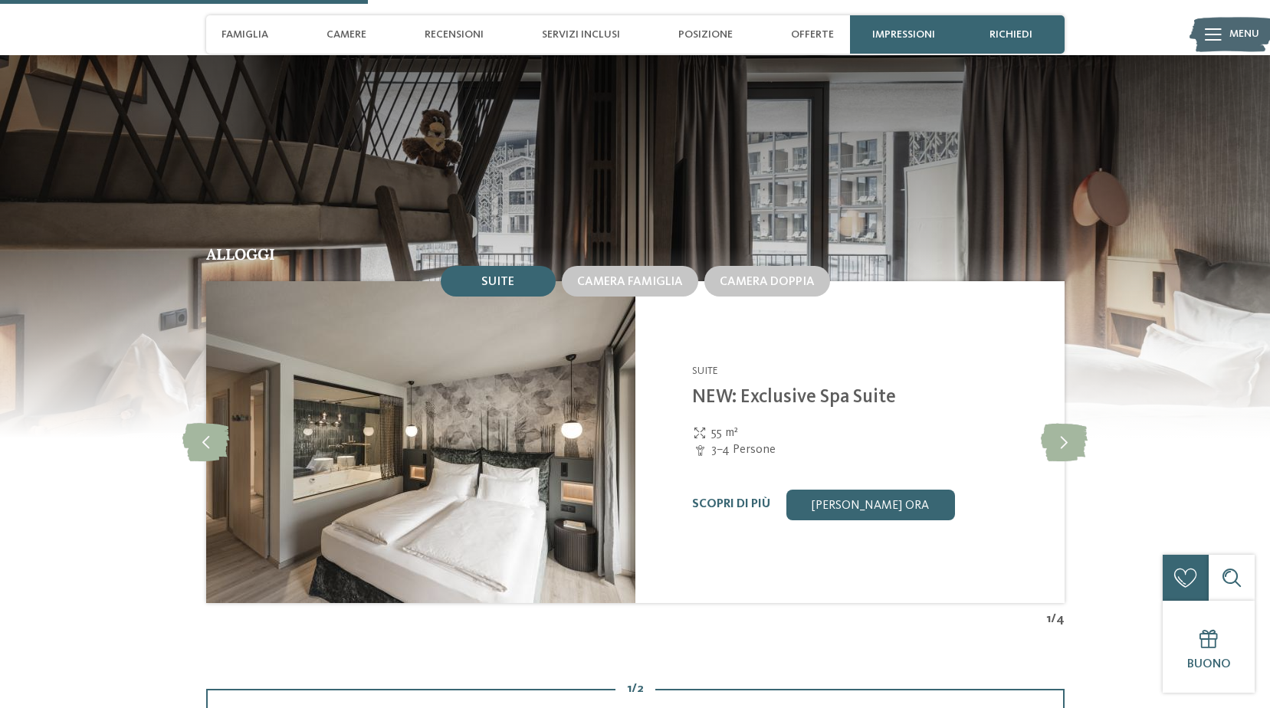
click at [740, 506] on link "Scopri di più" at bounding box center [731, 504] width 78 height 12
